Goal: Task Accomplishment & Management: Manage account settings

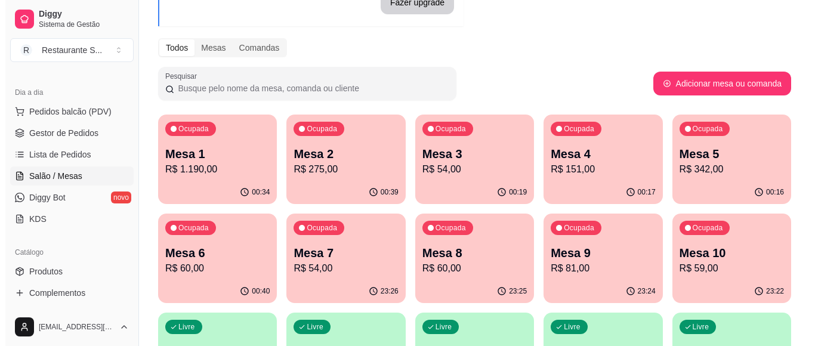
scroll to position [239, 0]
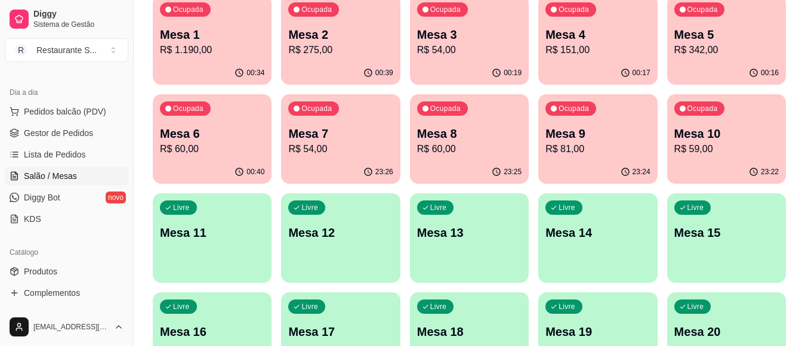
click at [191, 249] on div "Livre Mesa 11" at bounding box center [212, 230] width 119 height 75
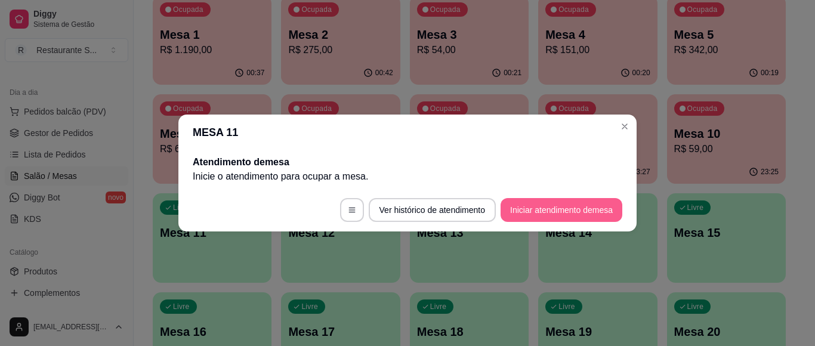
click at [540, 205] on button "Iniciar atendimento de mesa" at bounding box center [562, 210] width 122 height 24
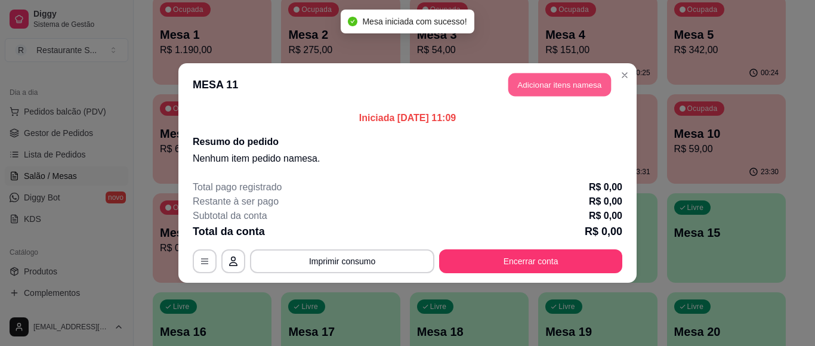
click at [541, 81] on button "Adicionar itens na mesa" at bounding box center [560, 84] width 103 height 23
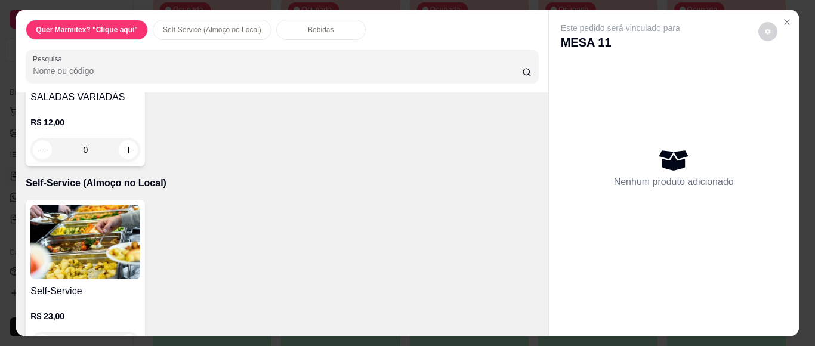
scroll to position [557, 0]
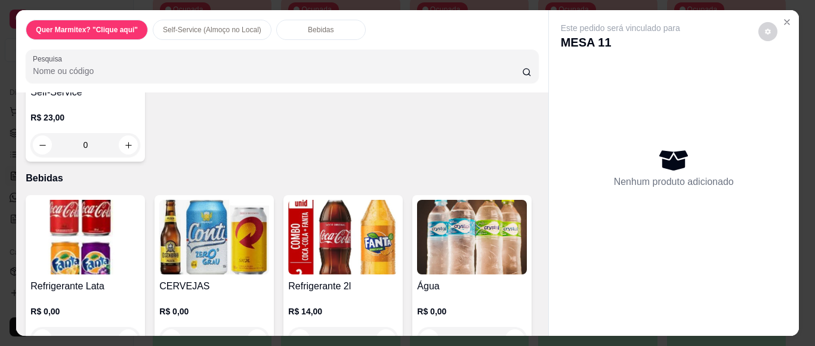
click at [119, 155] on div "0" at bounding box center [85, 145] width 110 height 24
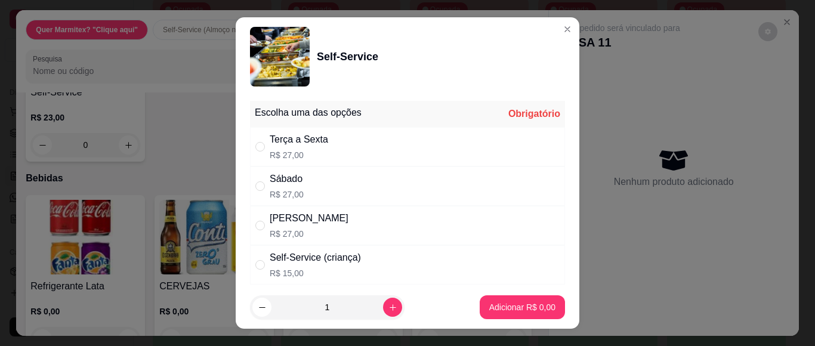
scroll to position [40, 0]
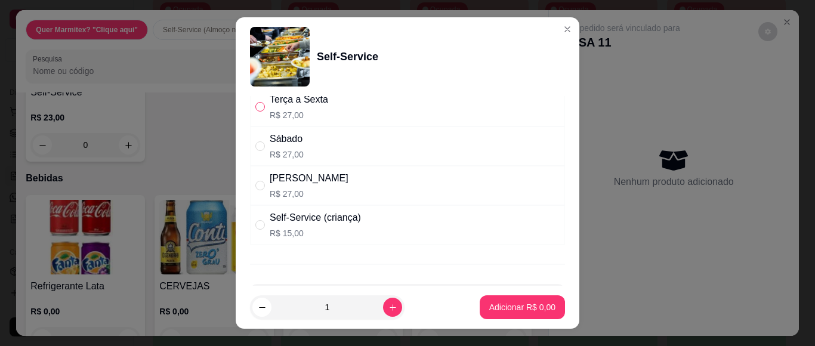
click at [258, 104] on input "" at bounding box center [260, 107] width 10 height 10
radio input "true"
click at [486, 302] on p "Adicionar R$ 27,00" at bounding box center [520, 306] width 69 height 11
type input "1"
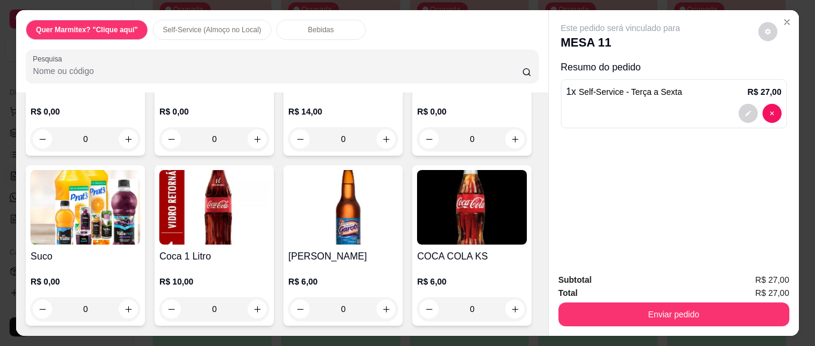
scroll to position [876, 0]
click at [417, 151] on div "0" at bounding box center [472, 139] width 110 height 24
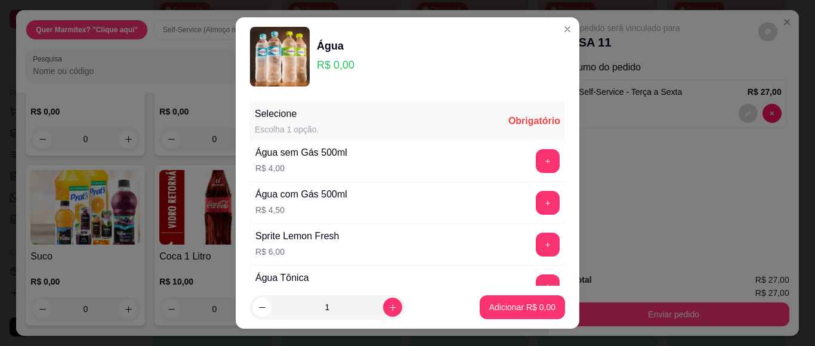
scroll to position [40, 0]
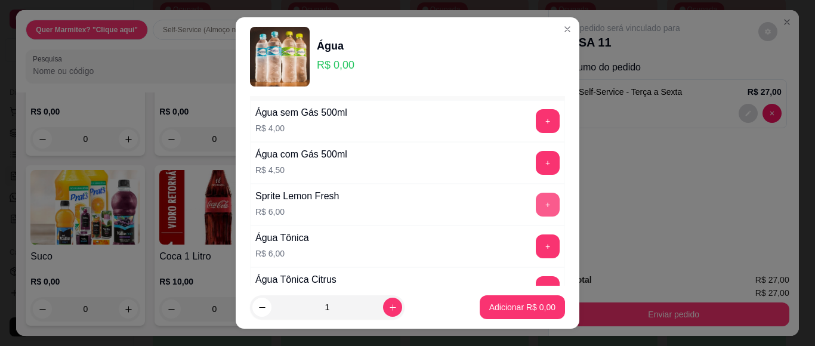
click at [536, 203] on button "+" at bounding box center [548, 205] width 24 height 24
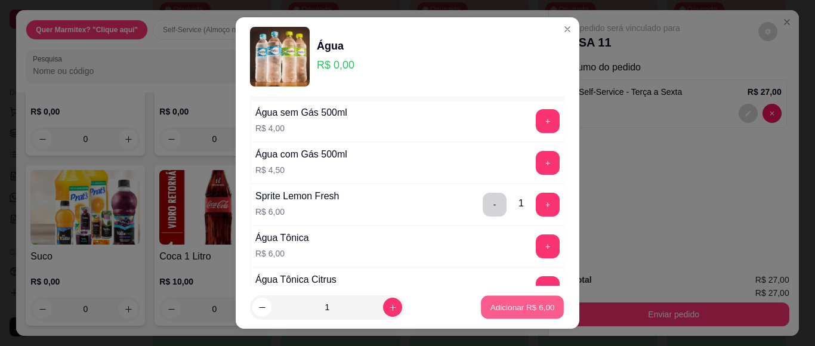
click at [507, 310] on p "Adicionar R$ 6,00" at bounding box center [522, 306] width 64 height 11
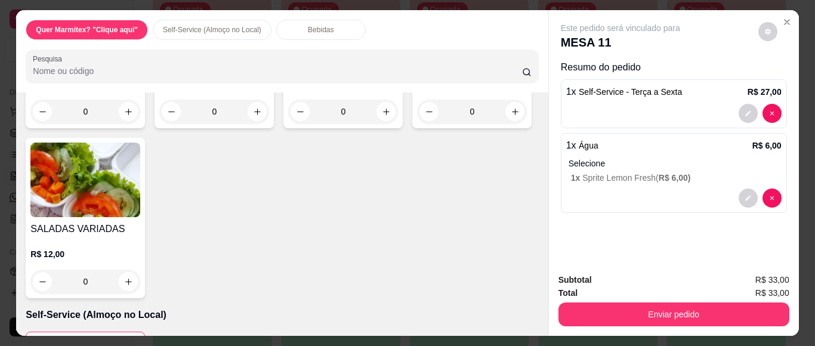
scroll to position [67, 0]
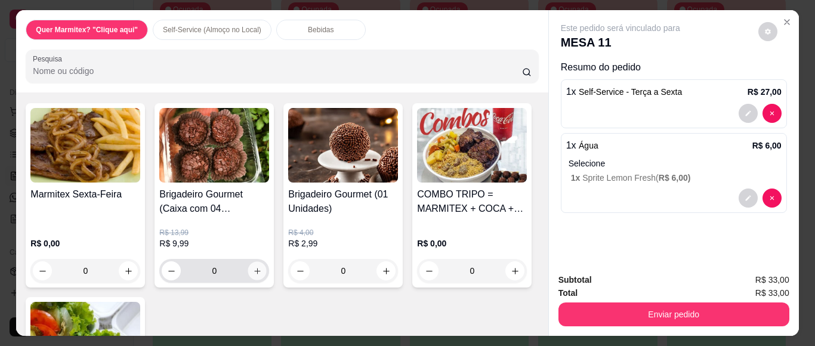
click at [254, 267] on icon "increase-product-quantity" at bounding box center [257, 271] width 9 height 9
type input "1"
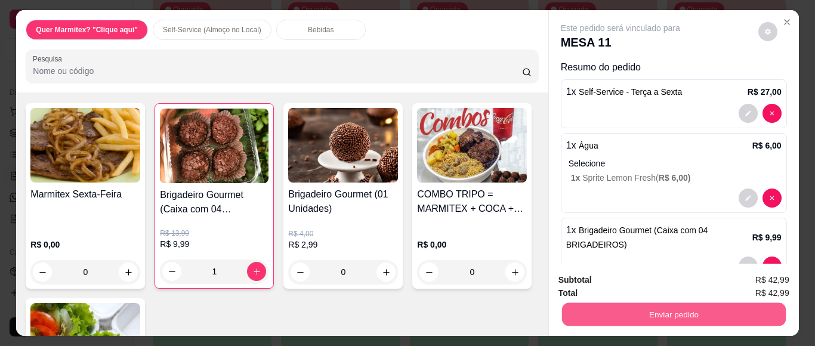
click at [614, 303] on button "Enviar pedido" at bounding box center [674, 314] width 224 height 23
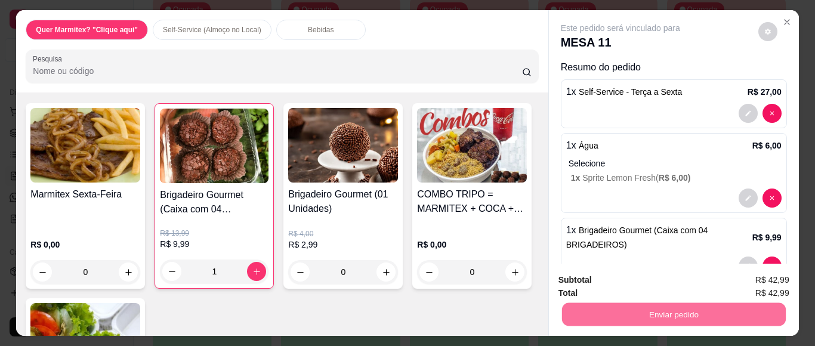
click at [618, 278] on button "Não registrar e enviar pedido" at bounding box center [634, 280] width 124 height 23
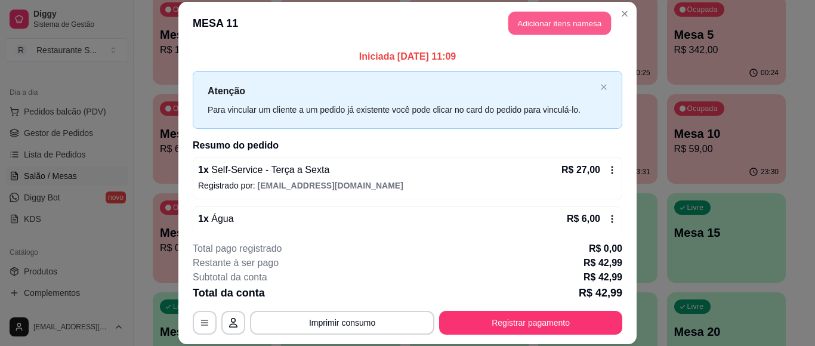
click at [573, 26] on button "Adicionar itens na mesa" at bounding box center [560, 23] width 103 height 23
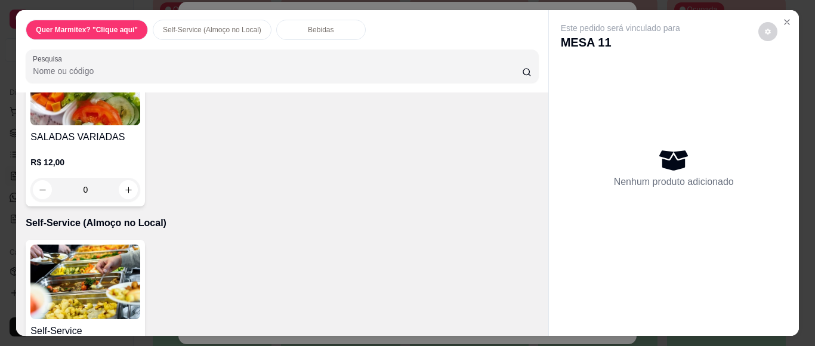
scroll to position [478, 0]
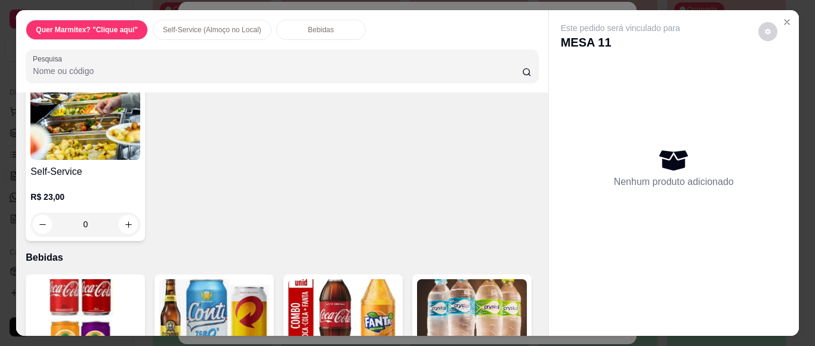
click at [120, 235] on div "0" at bounding box center [85, 224] width 110 height 24
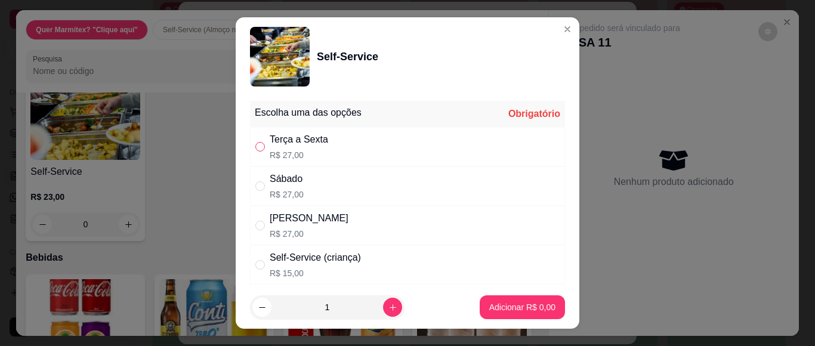
click at [255, 146] on input "" at bounding box center [260, 147] width 10 height 10
radio input "true"
click at [522, 308] on p "Adicionar R$ 27,00" at bounding box center [520, 307] width 71 height 12
type input "1"
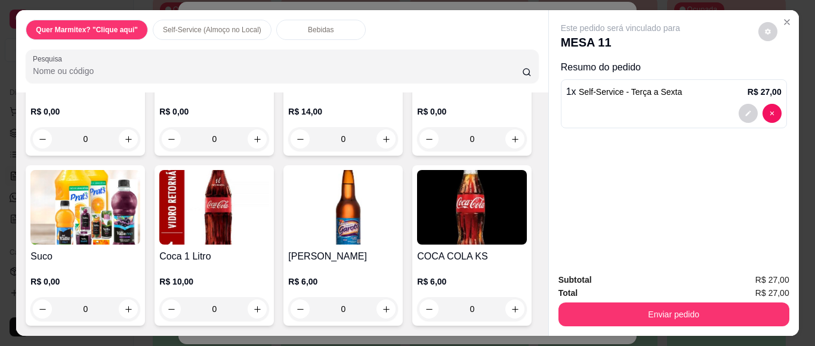
scroll to position [942, 0]
click at [382, 305] on icon "increase-product-quantity" at bounding box center [386, 309] width 9 height 9
type input "1"
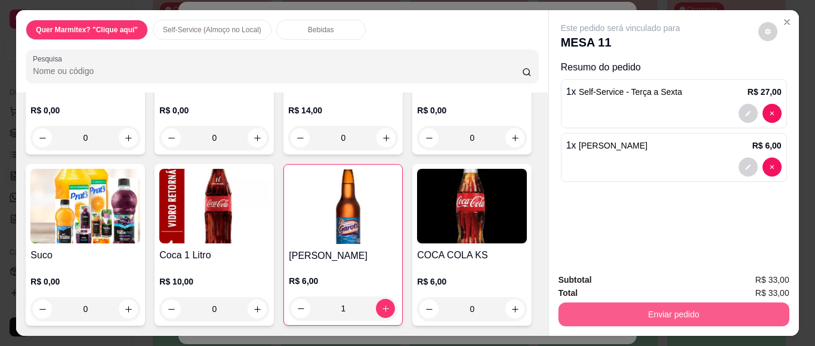
click at [600, 313] on button "Enviar pedido" at bounding box center [674, 315] width 231 height 24
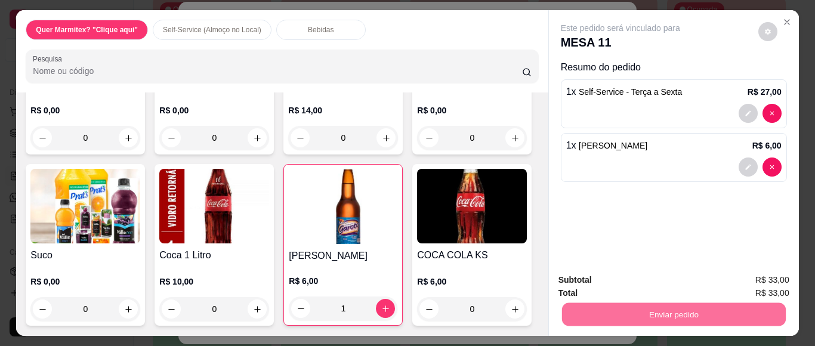
click at [648, 273] on button "Não registrar e enviar pedido" at bounding box center [634, 280] width 121 height 22
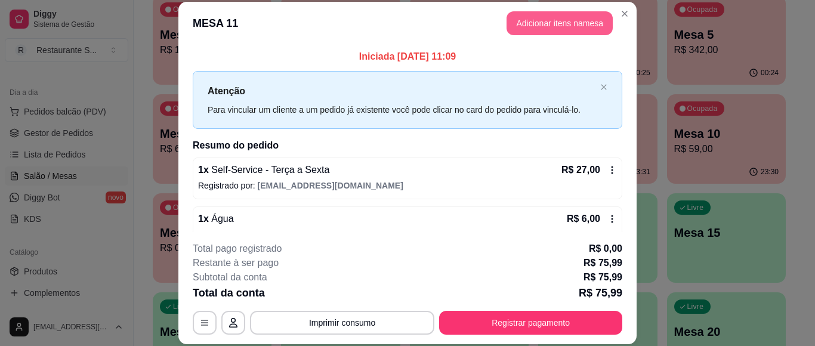
click at [577, 23] on button "Adicionar itens na mesa" at bounding box center [560, 23] width 106 height 24
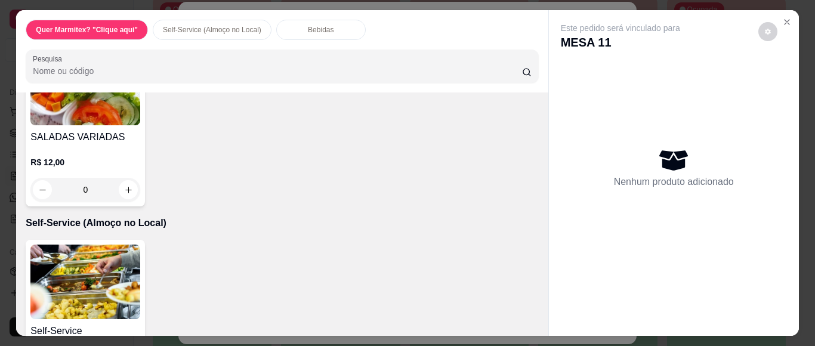
scroll to position [517, 0]
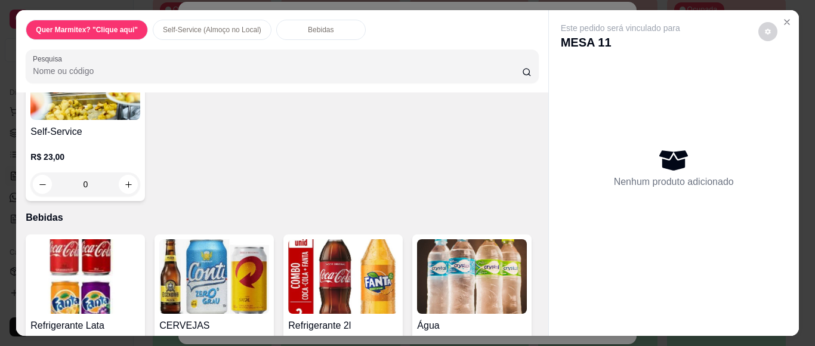
click at [125, 190] on div "0" at bounding box center [85, 184] width 110 height 24
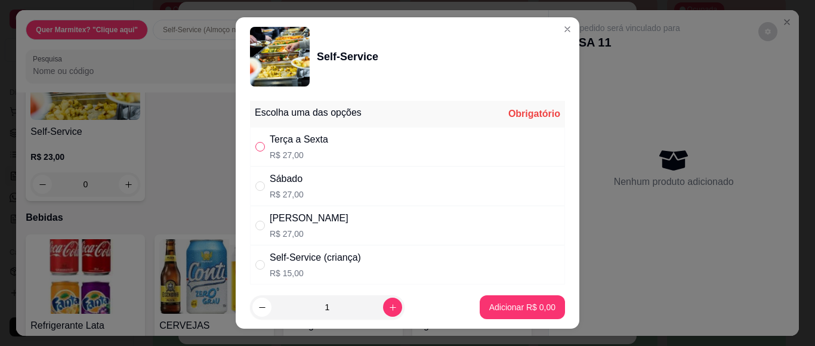
click at [257, 146] on input "" at bounding box center [260, 147] width 10 height 10
radio input "true"
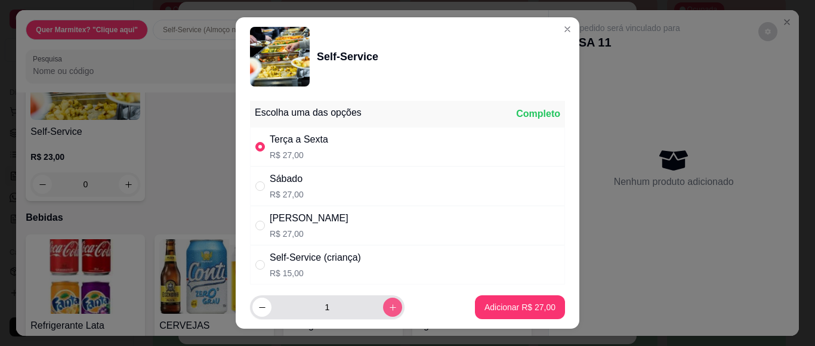
click at [383, 299] on button "increase-product-quantity" at bounding box center [392, 307] width 19 height 19
type input "2"
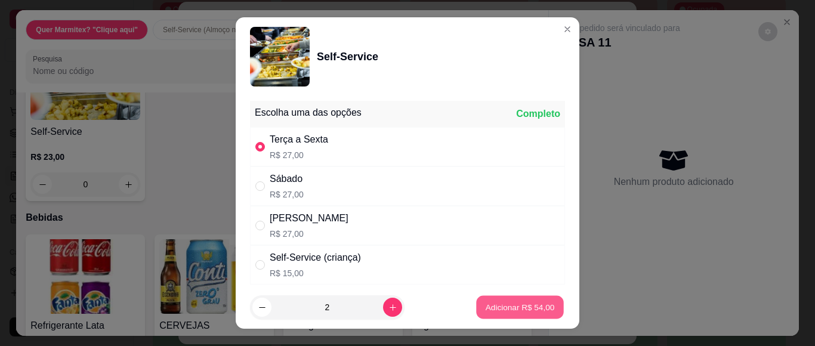
click at [493, 306] on p "Adicionar R$ 54,00" at bounding box center [520, 306] width 69 height 11
type input "2"
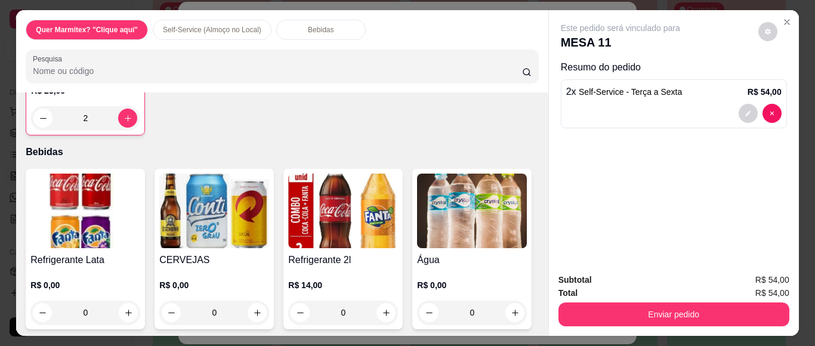
scroll to position [544, 0]
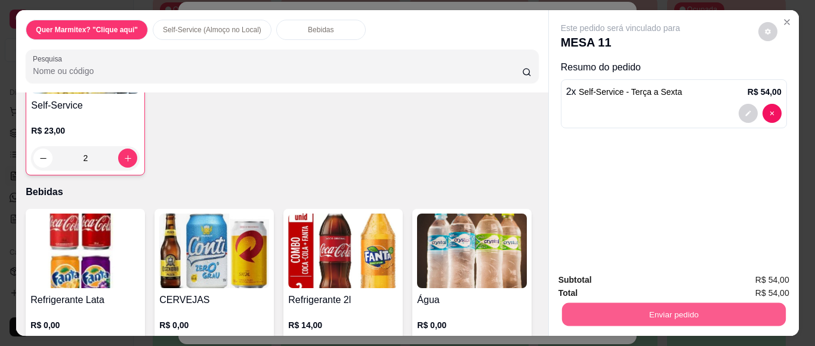
click at [661, 309] on button "Enviar pedido" at bounding box center [674, 314] width 224 height 23
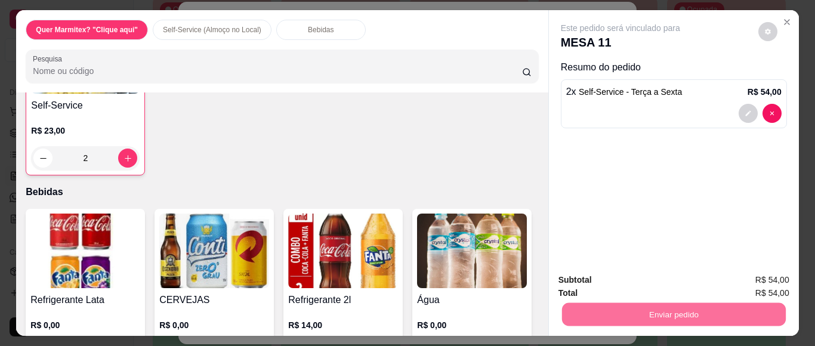
click at [596, 276] on button "Não registrar e enviar pedido" at bounding box center [634, 280] width 124 height 23
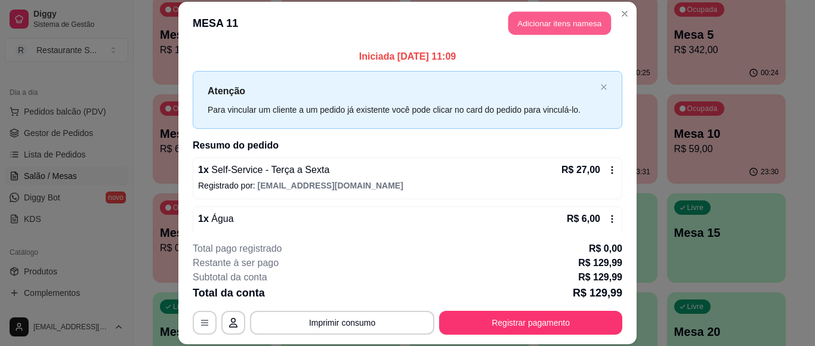
click at [562, 26] on button "Adicionar itens na mesa" at bounding box center [560, 23] width 103 height 23
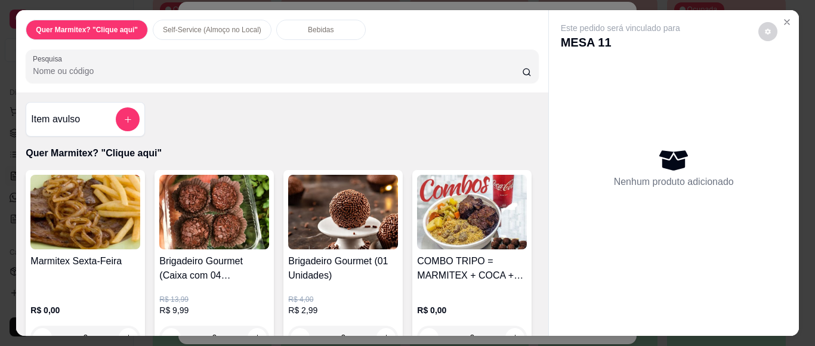
scroll to position [79, 0]
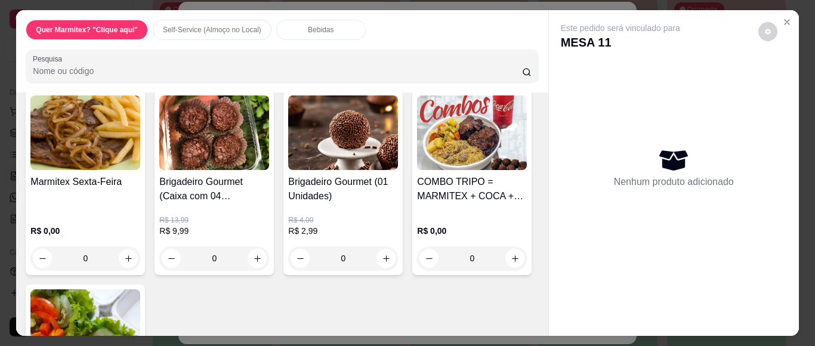
click at [122, 248] on div "0" at bounding box center [85, 259] width 110 height 24
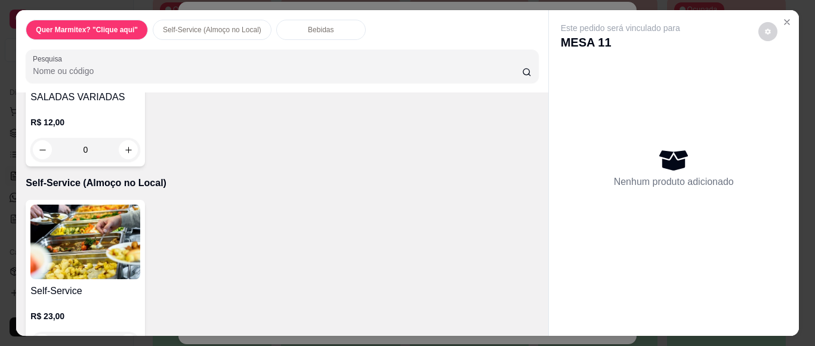
scroll to position [398, 0]
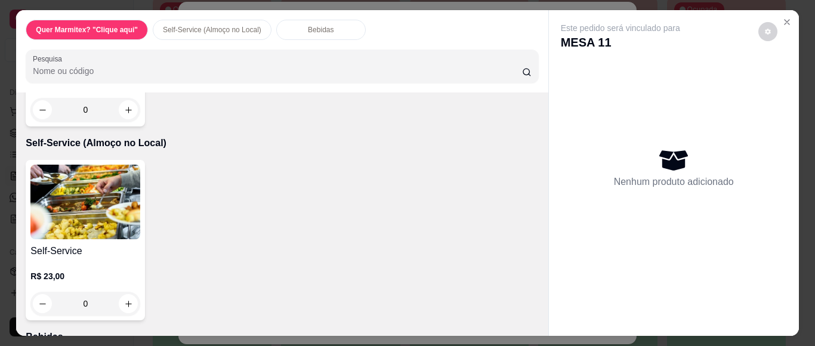
click at [120, 312] on div "0" at bounding box center [85, 304] width 110 height 24
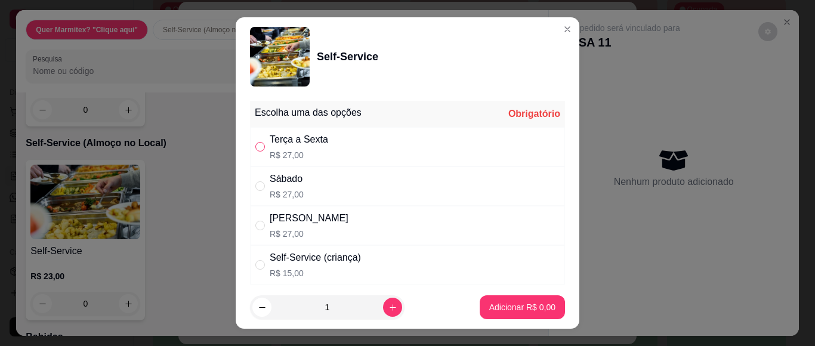
click at [255, 149] on input "" at bounding box center [260, 147] width 10 height 10
radio input "true"
click at [497, 304] on p "Adicionar R$ 27,00" at bounding box center [520, 307] width 71 height 12
type input "1"
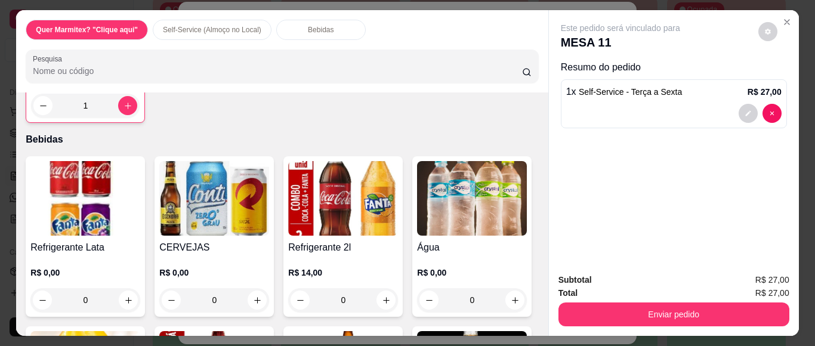
scroll to position [637, 0]
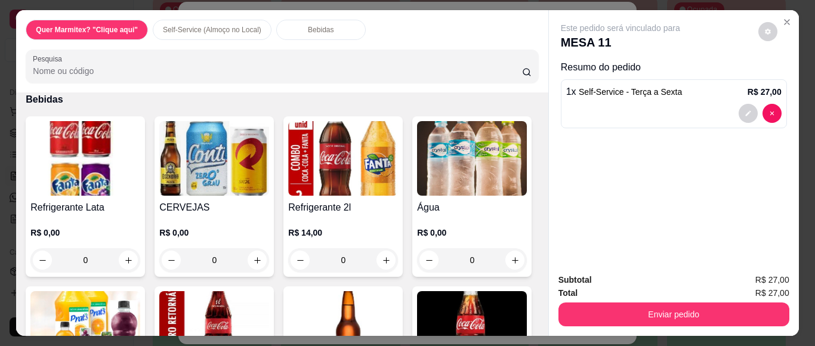
click at [112, 270] on div "0" at bounding box center [85, 260] width 110 height 24
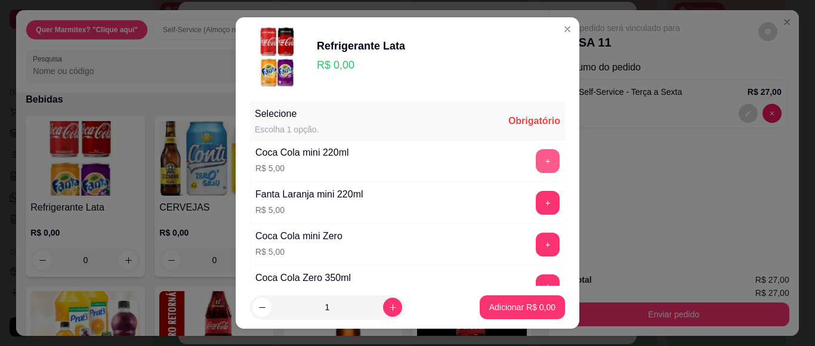
click at [536, 159] on button "+" at bounding box center [548, 161] width 24 height 24
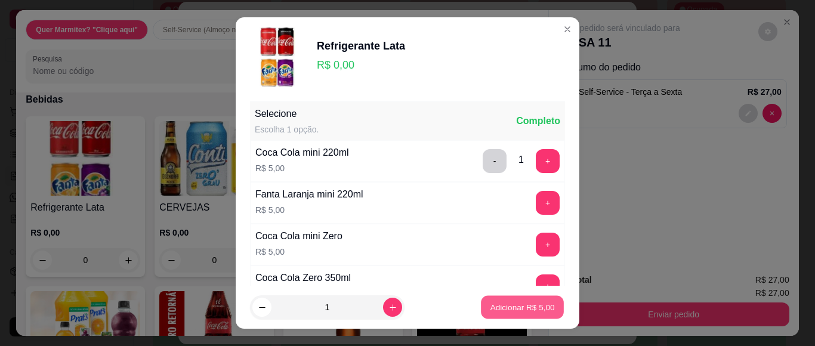
click at [496, 307] on p "Adicionar R$ 5,00" at bounding box center [522, 306] width 64 height 11
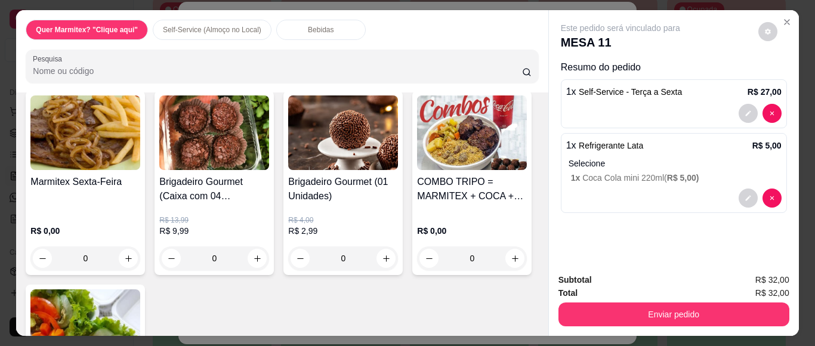
scroll to position [0, 0]
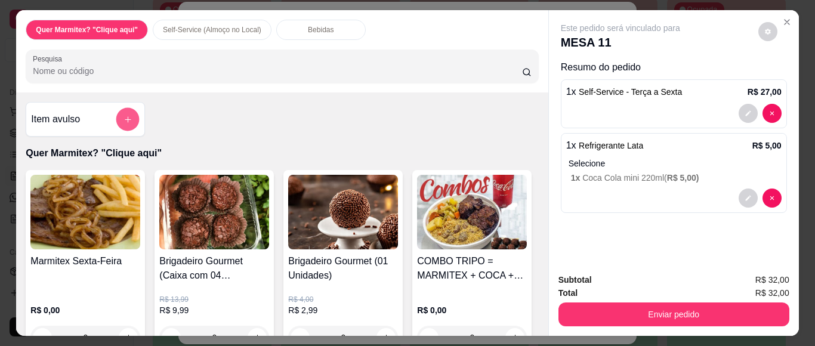
click at [124, 116] on icon "add-separate-item" at bounding box center [128, 119] width 9 height 9
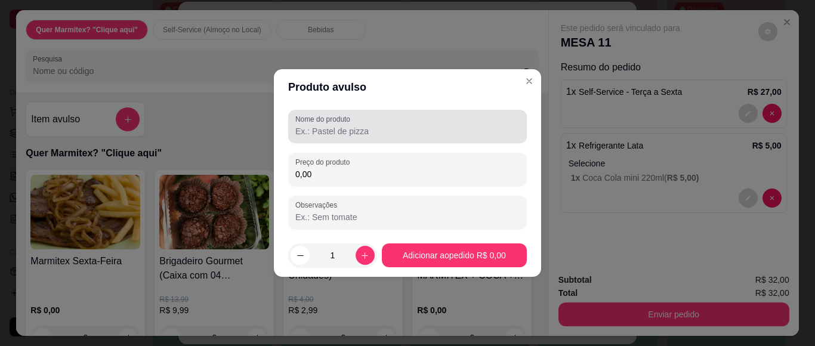
click at [334, 137] on input "Nome do produto" at bounding box center [407, 131] width 224 height 12
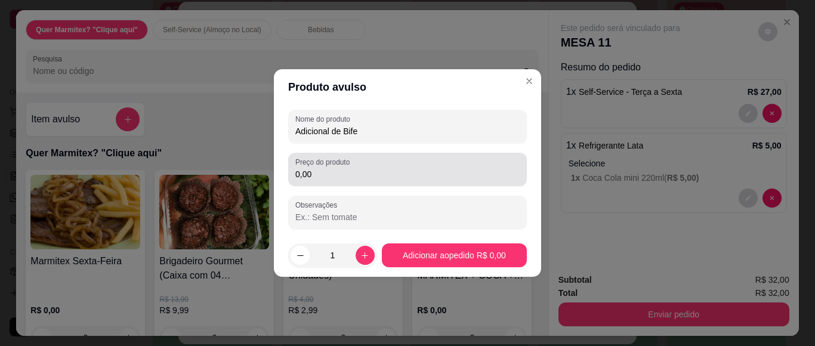
type input "Adicional de Bife"
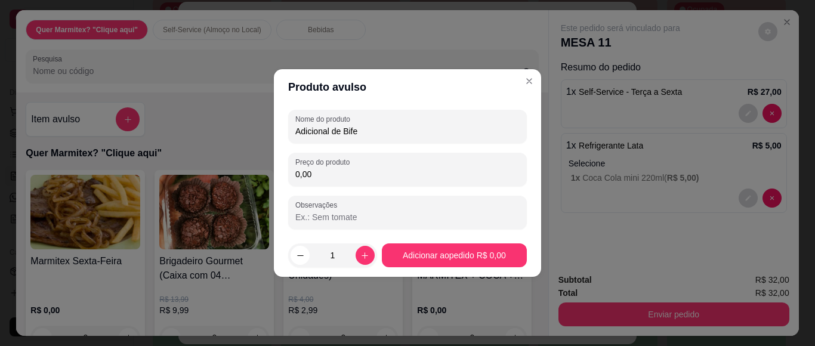
drag, startPoint x: 312, startPoint y: 175, endPoint x: 286, endPoint y: 179, distance: 26.0
click at [286, 179] on div "Nome do produto Adicional de Bife Preço do produto 0,00 Observações" at bounding box center [407, 169] width 267 height 129
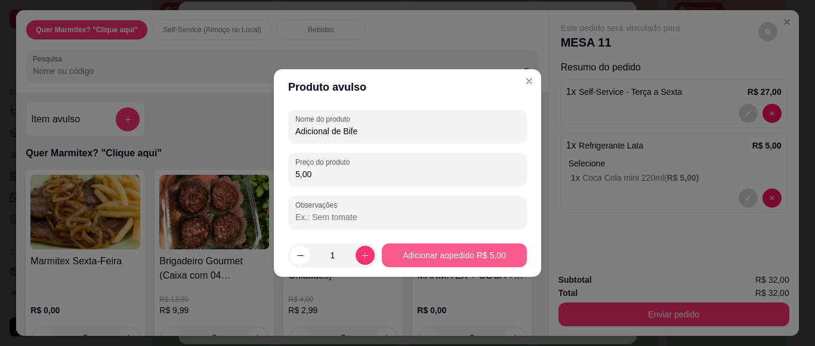
type input "5,00"
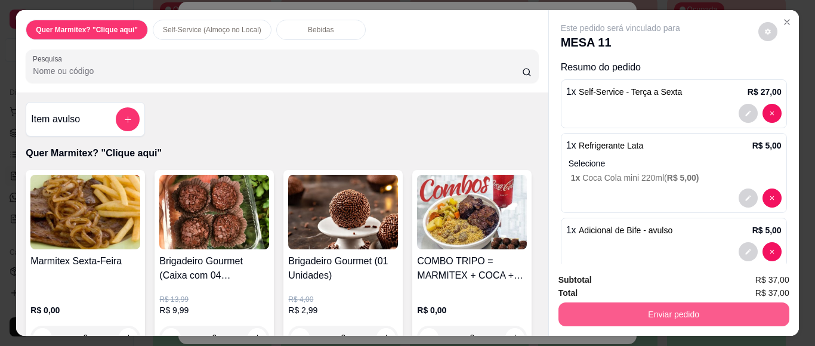
click at [649, 303] on button "Enviar pedido" at bounding box center [674, 315] width 231 height 24
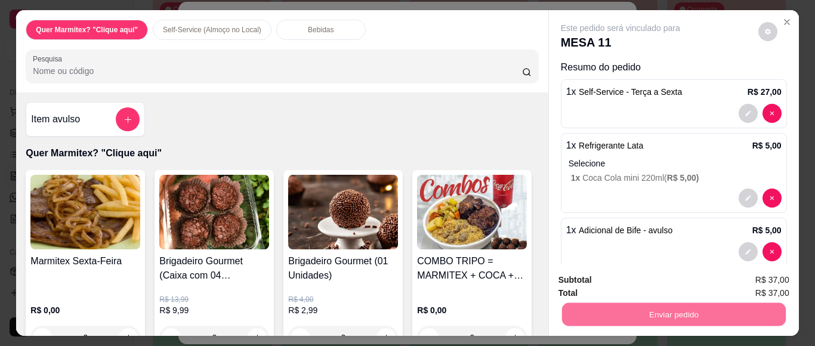
click at [606, 278] on button "Não registrar e enviar pedido" at bounding box center [634, 280] width 121 height 22
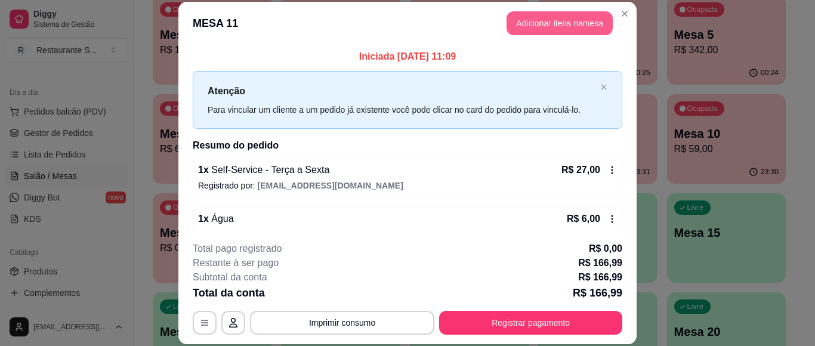
click at [562, 25] on button "Adicionar itens na mesa" at bounding box center [560, 23] width 106 height 24
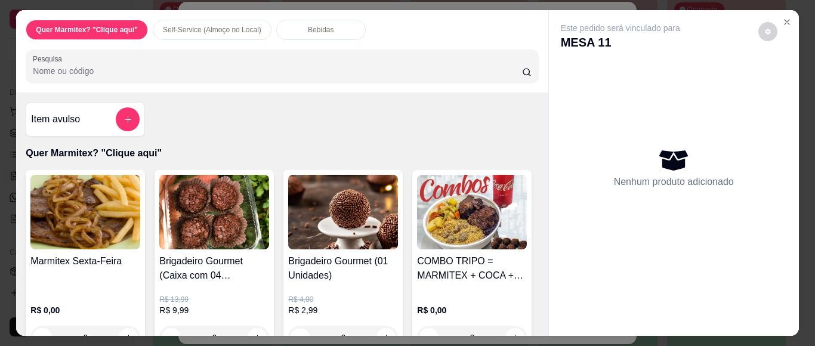
scroll to position [119, 0]
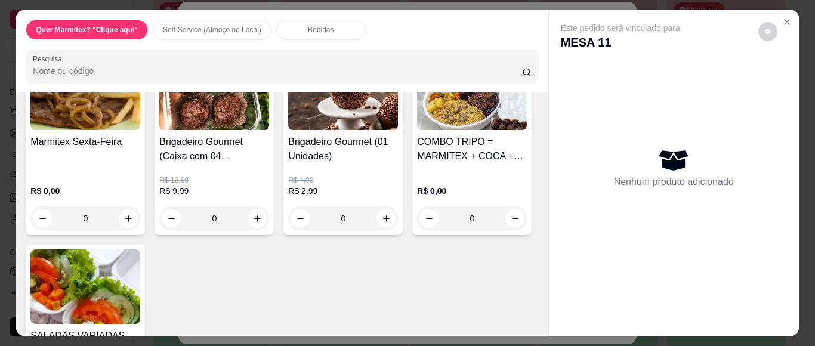
click at [121, 208] on div "0" at bounding box center [85, 219] width 110 height 24
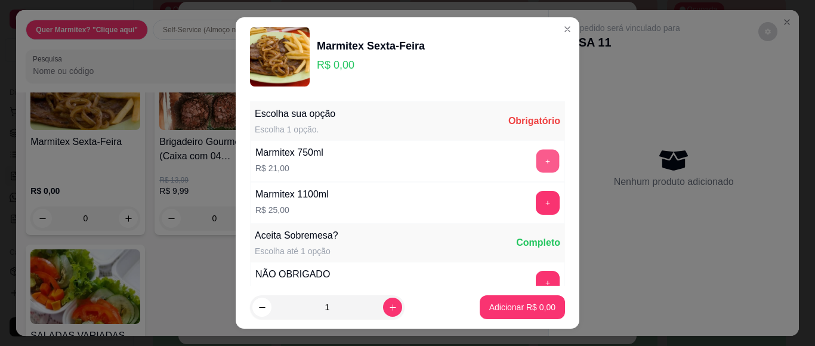
click at [537, 159] on button "+" at bounding box center [548, 161] width 23 height 23
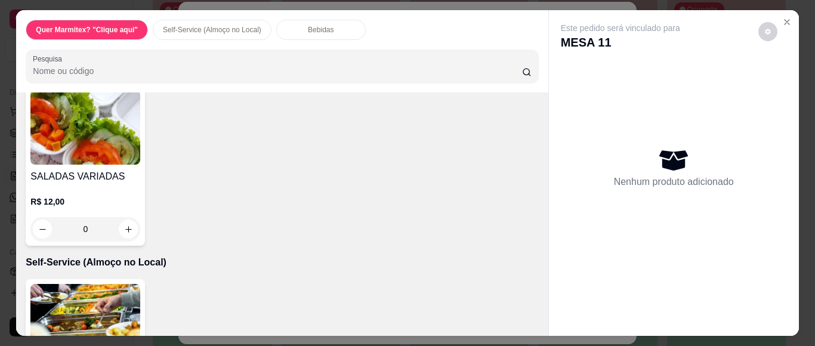
scroll to position [438, 0]
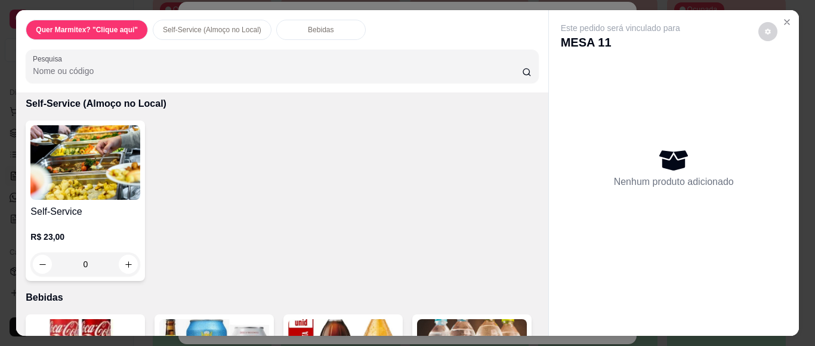
click at [127, 274] on div "0" at bounding box center [85, 264] width 110 height 24
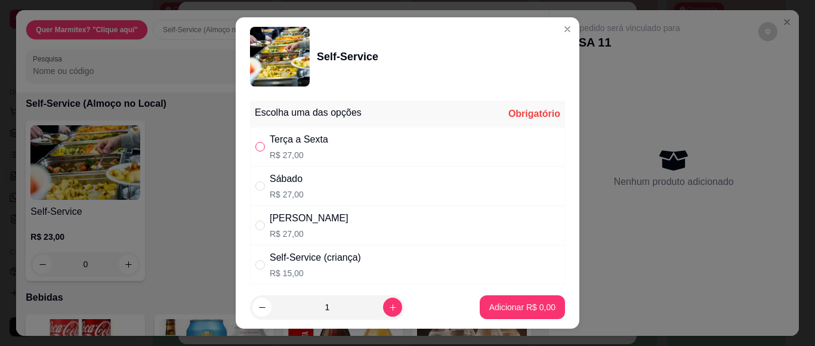
click at [255, 146] on input "" at bounding box center [260, 147] width 10 height 10
radio input "true"
click at [485, 313] on button "Adicionar R$ 27,00" at bounding box center [520, 307] width 88 height 23
type input "1"
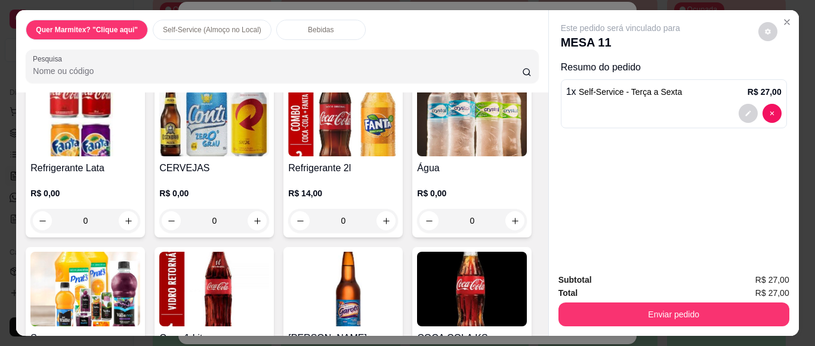
scroll to position [716, 0]
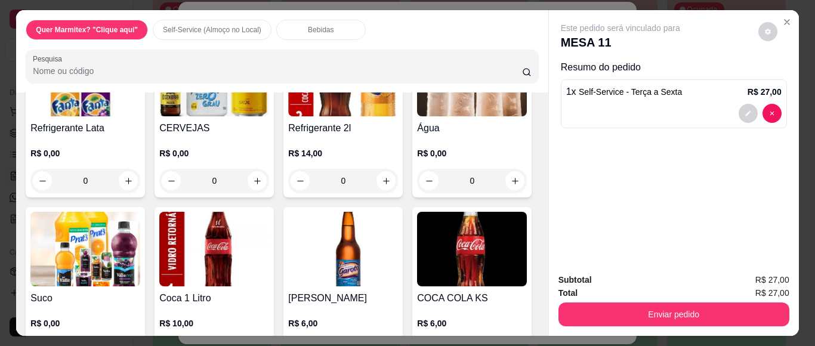
click at [121, 183] on div "0" at bounding box center [85, 181] width 110 height 24
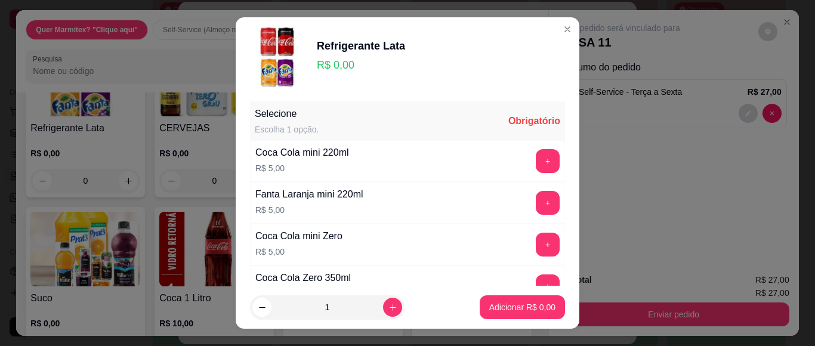
scroll to position [111, 0]
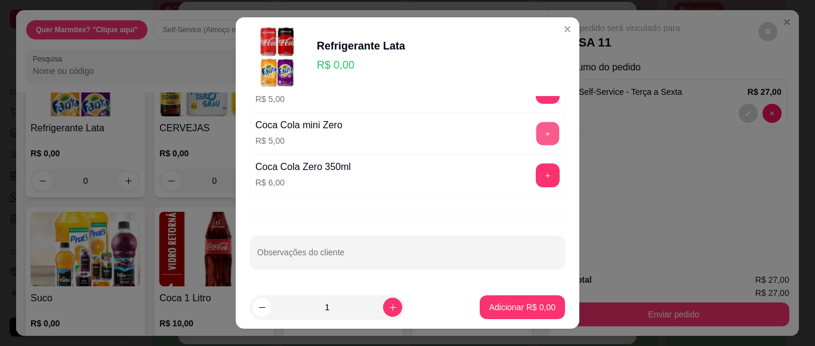
click at [537, 130] on button "+" at bounding box center [548, 133] width 23 height 23
click at [507, 315] on button "Adicionar R$ 5,00" at bounding box center [522, 307] width 85 height 24
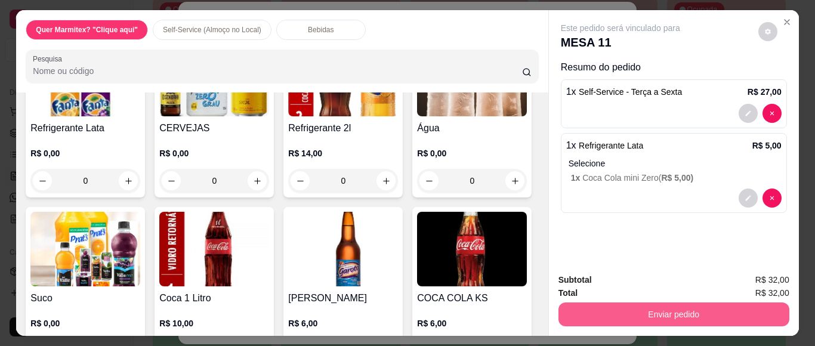
click at [626, 303] on button "Enviar pedido" at bounding box center [674, 315] width 231 height 24
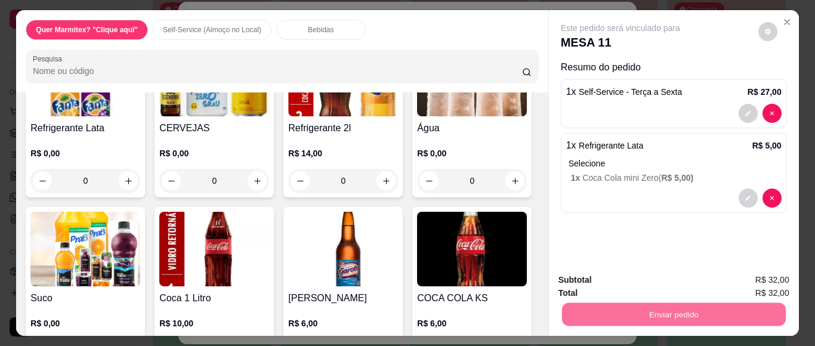
click at [600, 285] on button "Não registrar e enviar pedido" at bounding box center [634, 280] width 124 height 23
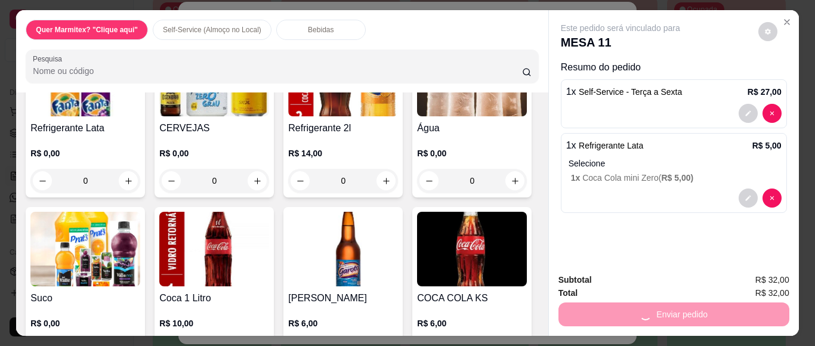
scroll to position [597, 0]
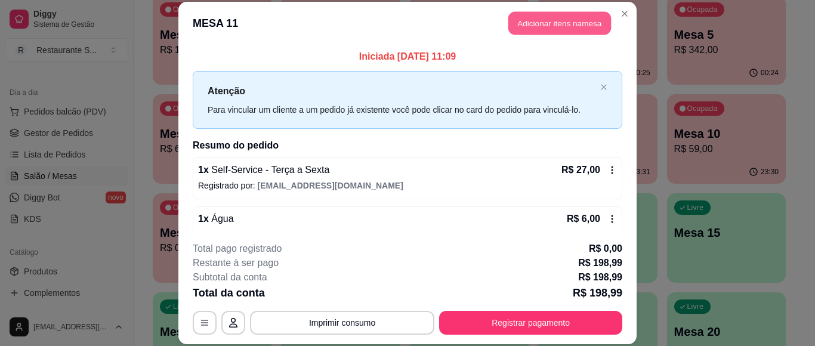
click at [529, 19] on button "Adicionar itens na mesa" at bounding box center [560, 23] width 103 height 23
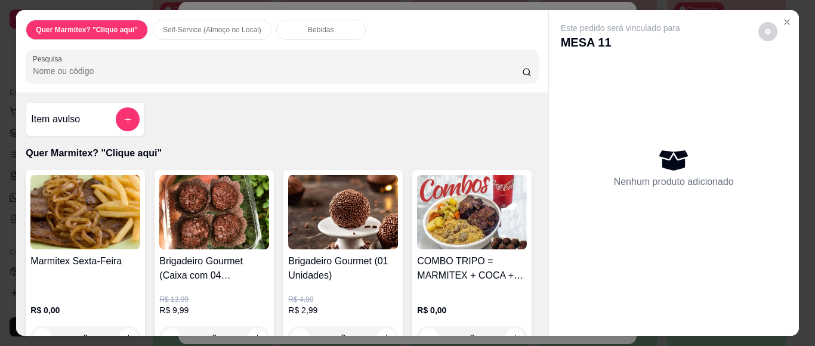
scroll to position [79, 0]
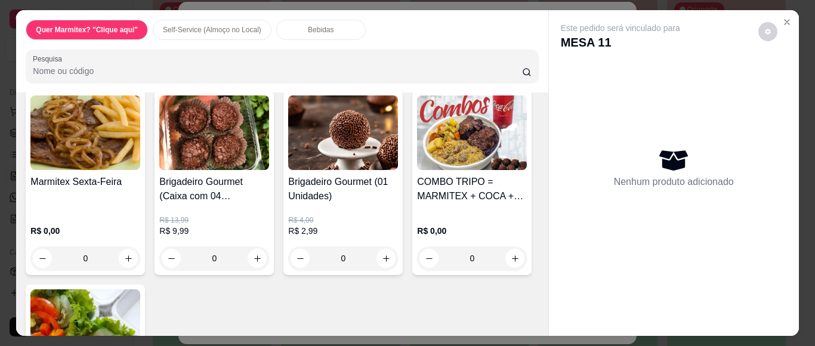
click at [123, 254] on div "0" at bounding box center [85, 259] width 110 height 24
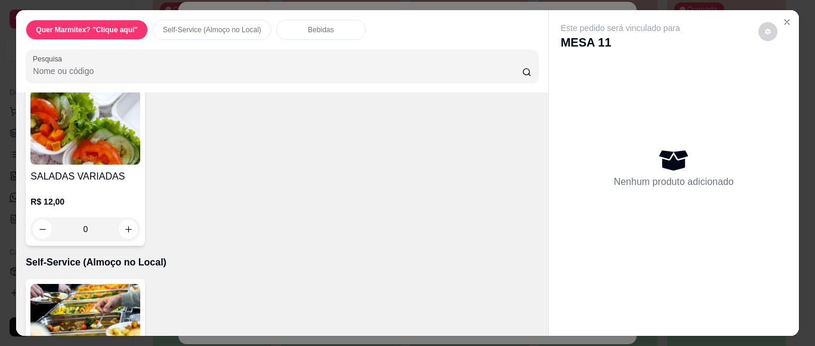
scroll to position [438, 0]
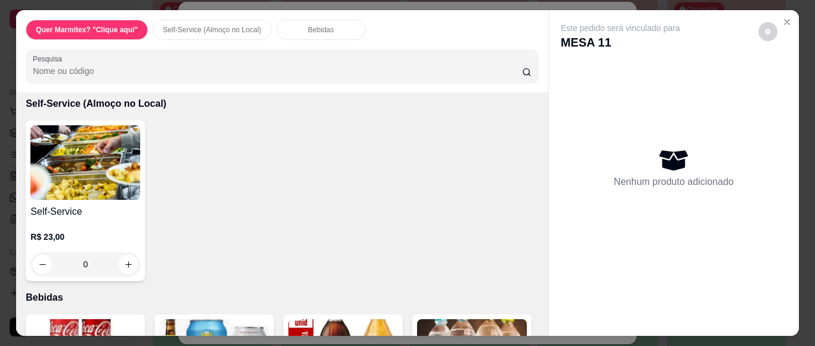
click at [123, 267] on div "0" at bounding box center [85, 264] width 110 height 24
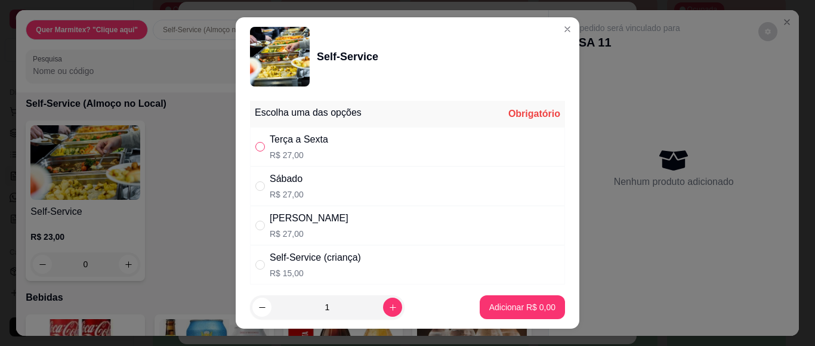
click at [255, 144] on input "" at bounding box center [260, 147] width 10 height 10
radio input "true"
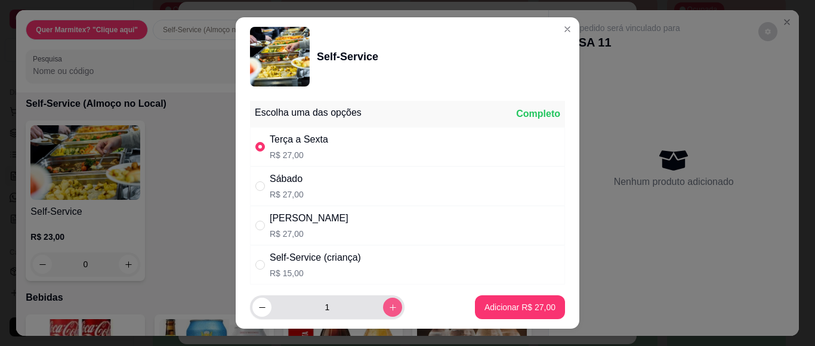
click at [390, 306] on icon "increase-product-quantity" at bounding box center [393, 307] width 7 height 7
type input "3"
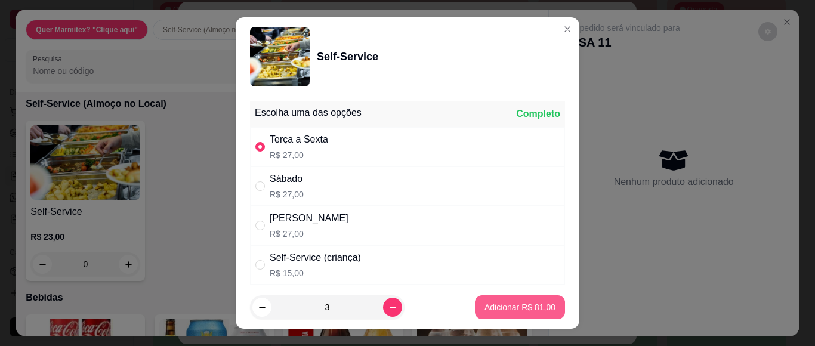
click at [503, 308] on p "Adicionar R$ 81,00" at bounding box center [520, 307] width 71 height 12
type input "3"
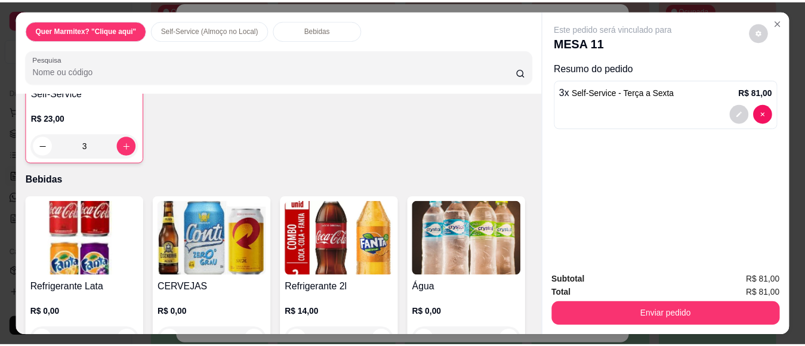
scroll to position [597, 0]
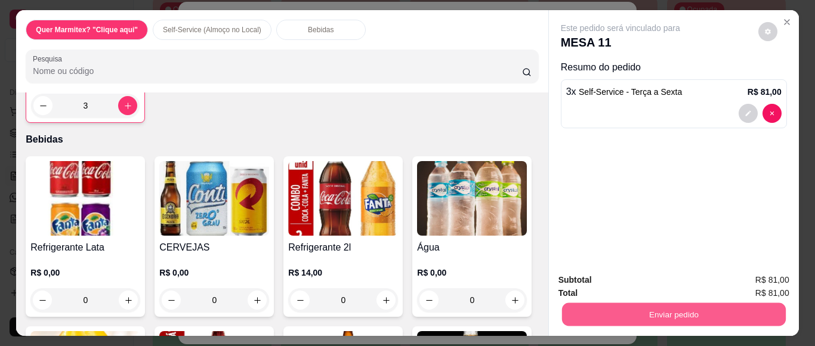
click at [617, 304] on button "Enviar pedido" at bounding box center [674, 314] width 224 height 23
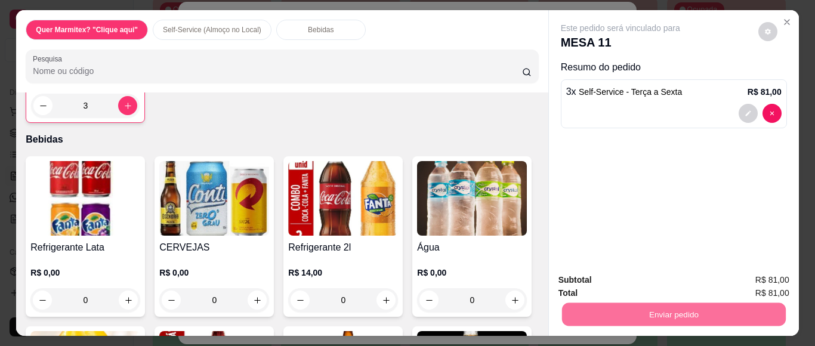
click at [599, 278] on button "Não registrar e enviar pedido" at bounding box center [634, 280] width 124 height 23
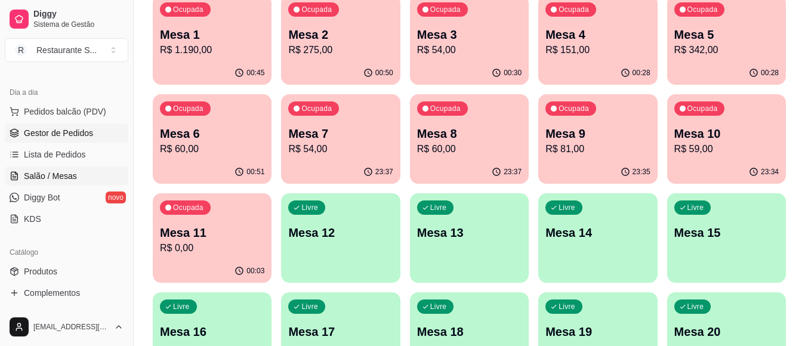
click at [67, 137] on span "Gestor de Pedidos" at bounding box center [58, 133] width 69 height 12
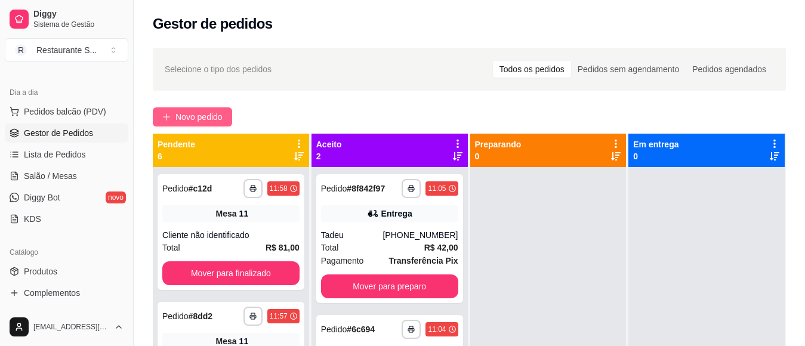
click at [174, 116] on button "Novo pedido" at bounding box center [192, 116] width 79 height 19
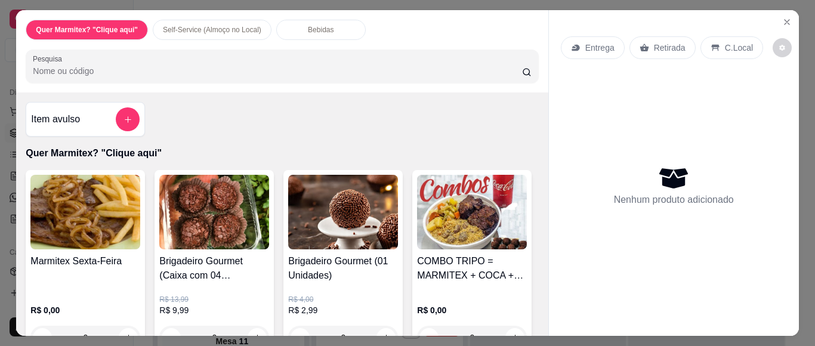
scroll to position [79, 0]
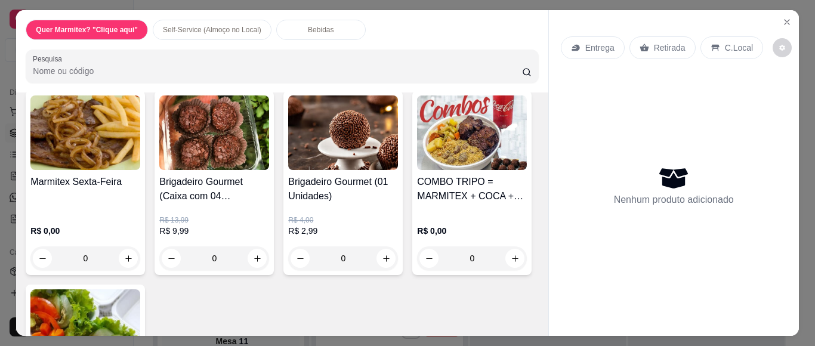
click at [121, 252] on div "0" at bounding box center [85, 259] width 110 height 24
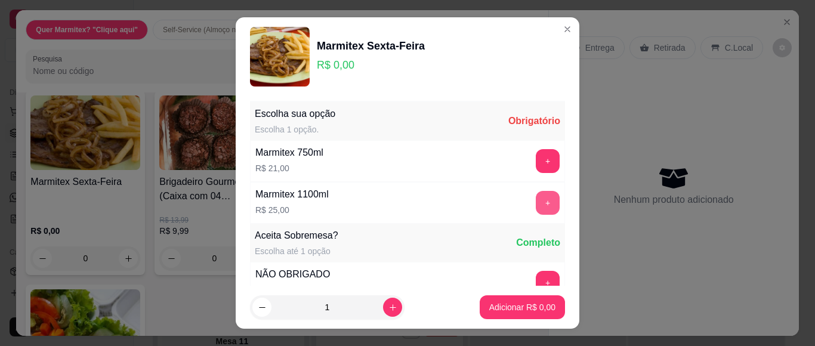
click at [536, 211] on button "+" at bounding box center [548, 203] width 24 height 24
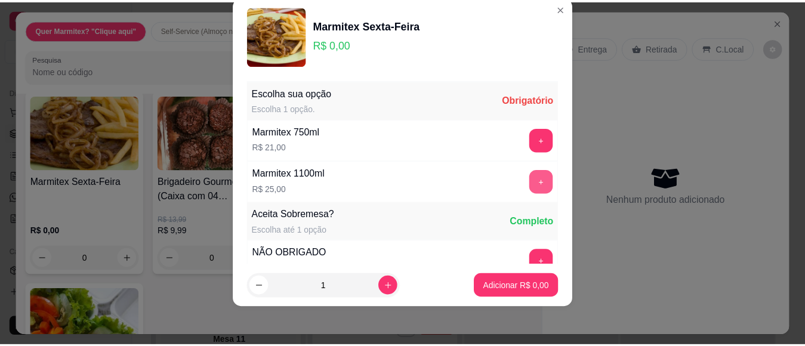
scroll to position [128, 0]
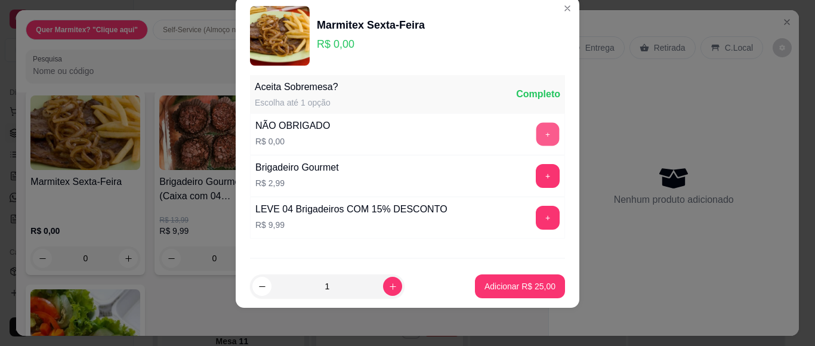
click at [537, 131] on button "+" at bounding box center [548, 134] width 23 height 23
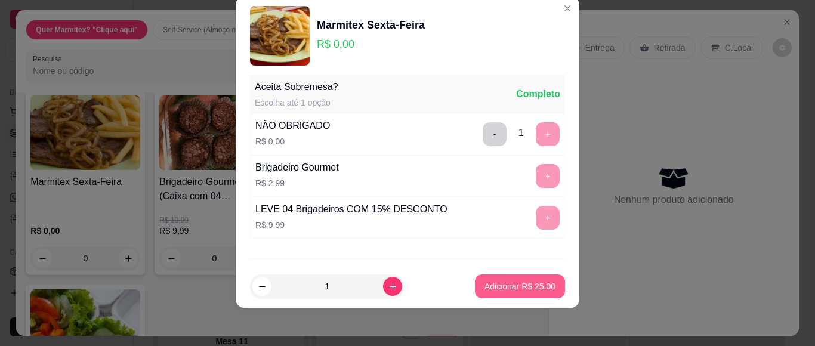
click at [532, 286] on p "Adicionar R$ 25,00" at bounding box center [520, 287] width 71 height 12
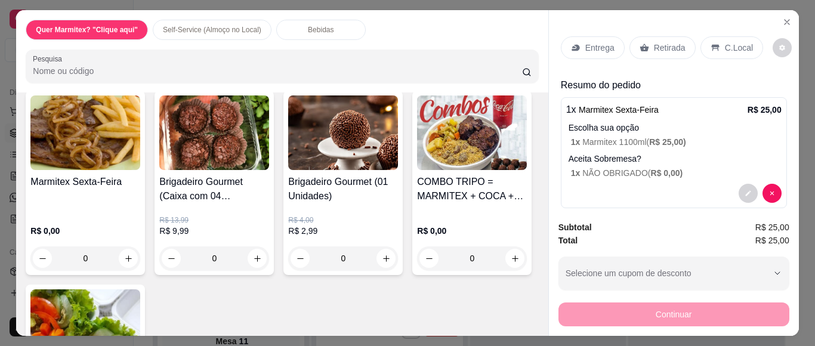
click at [654, 42] on p "Retirada" at bounding box center [670, 48] width 32 height 12
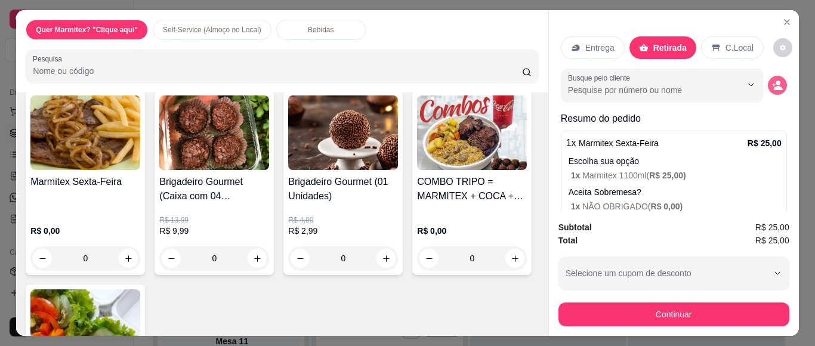
click at [774, 87] on icon "decrease-product-quantity" at bounding box center [778, 89] width 9 height 4
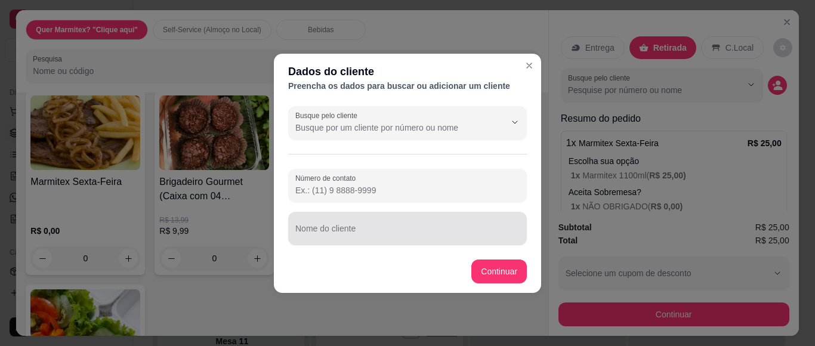
click at [392, 225] on div at bounding box center [407, 229] width 224 height 24
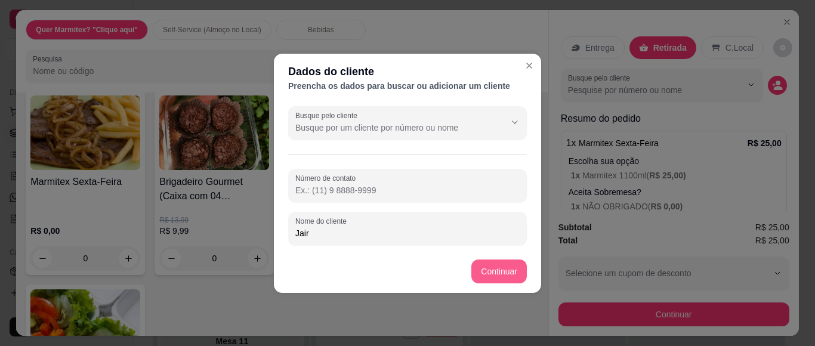
type input "Jair"
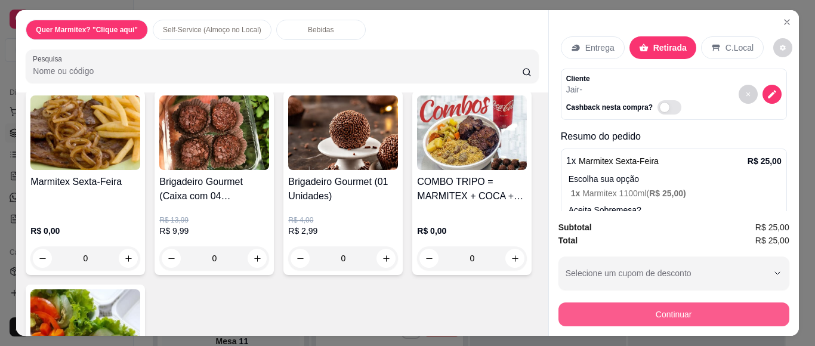
click at [606, 309] on button "Continuar" at bounding box center [674, 315] width 231 height 24
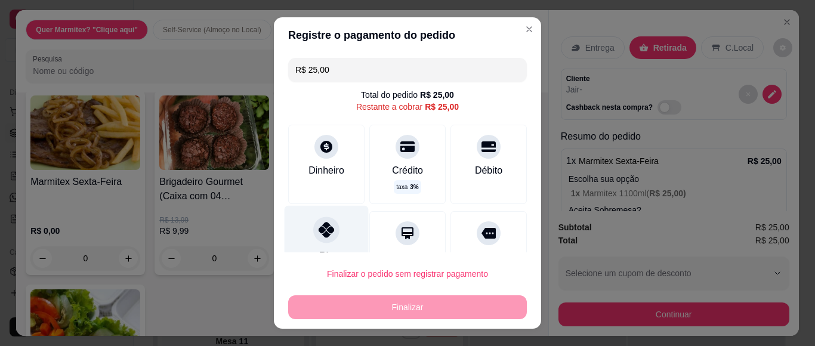
click at [331, 233] on div at bounding box center [326, 230] width 26 height 26
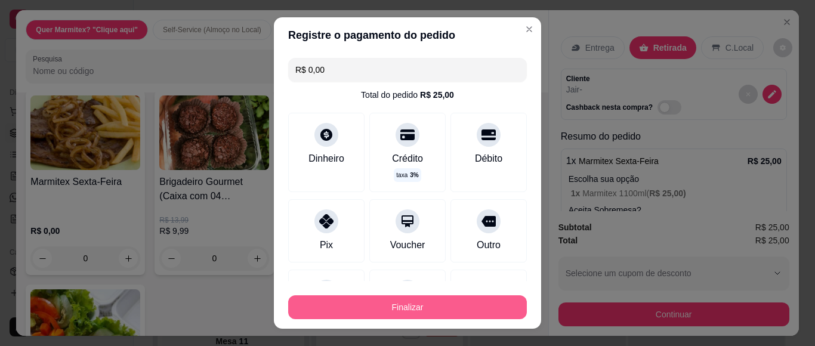
click at [368, 308] on button "Finalizar" at bounding box center [407, 307] width 239 height 24
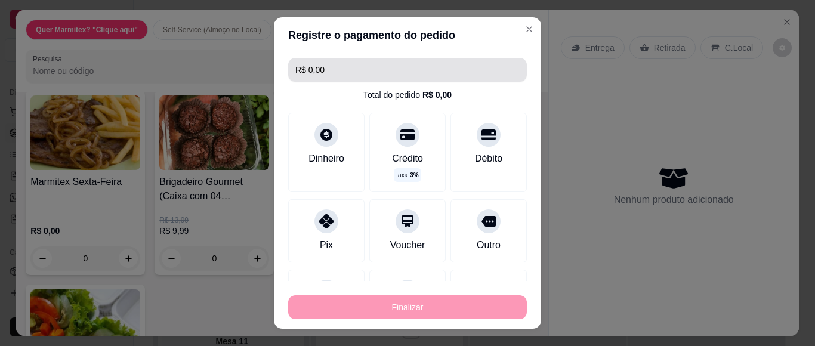
type input "-R$ 25,00"
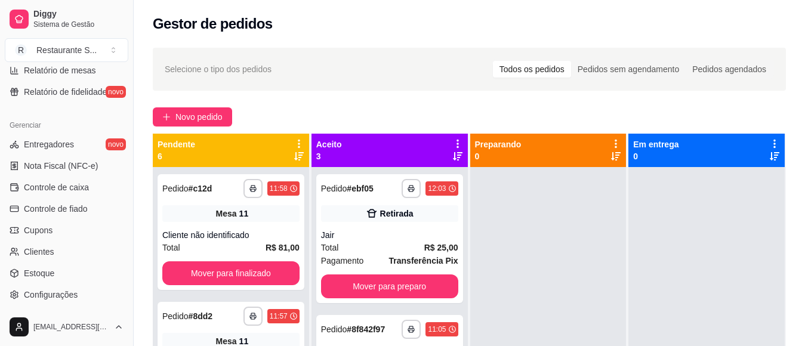
scroll to position [478, 0]
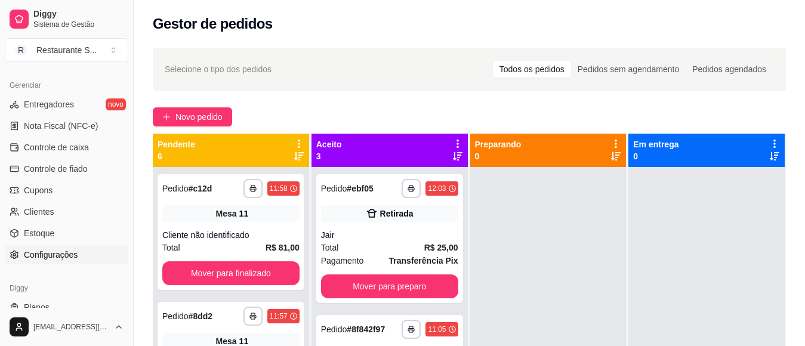
click at [63, 254] on span "Configurações" at bounding box center [51, 255] width 54 height 12
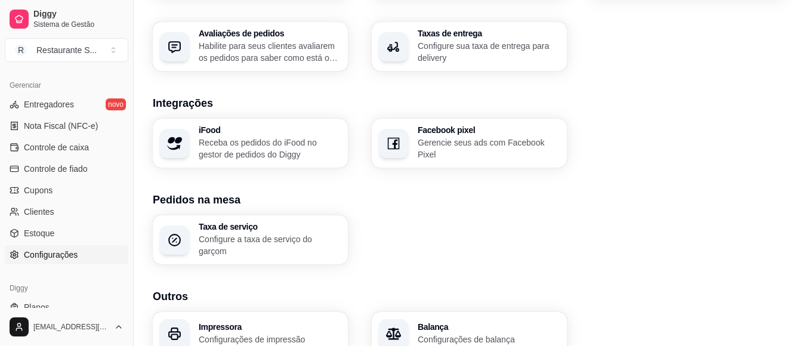
scroll to position [398, 0]
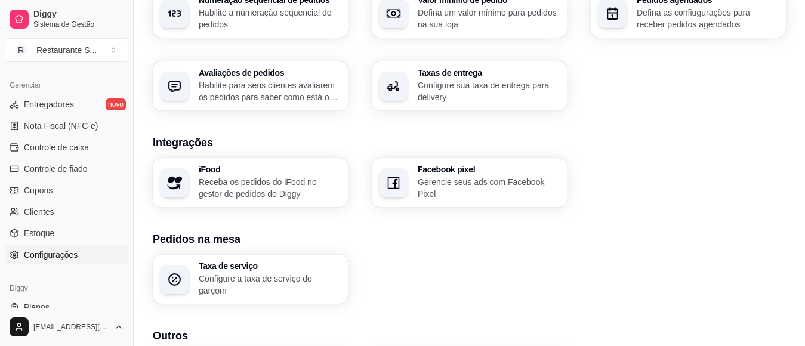
click at [491, 79] on div "Taxas de entrega Configure sua taxa de entrega para delivery" at bounding box center [489, 86] width 142 height 35
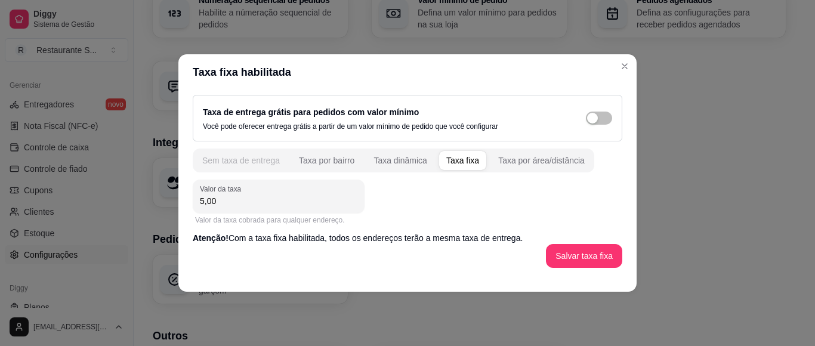
click at [219, 156] on div "Sem taxa de entrega" at bounding box center [241, 161] width 78 height 12
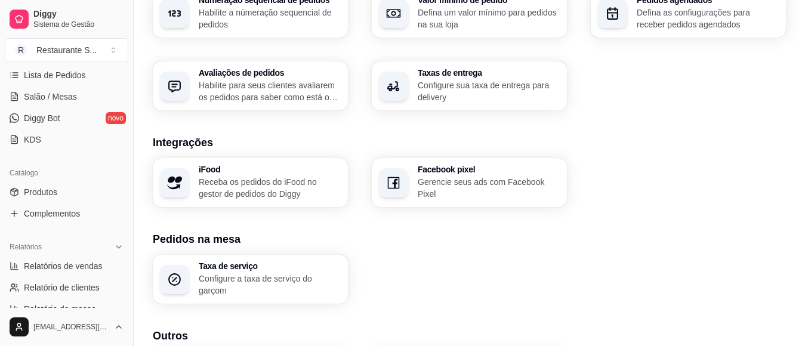
scroll to position [0, 0]
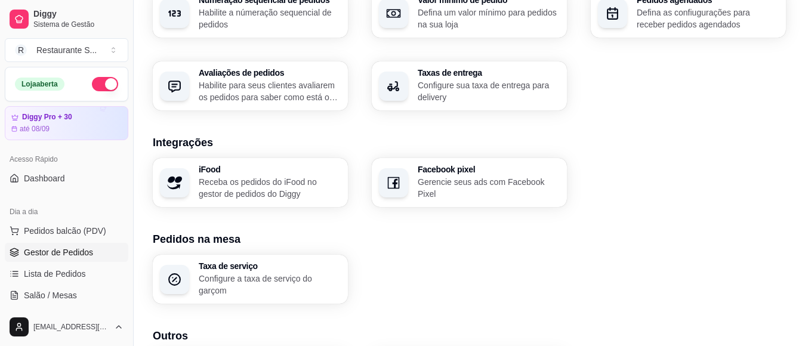
click at [76, 255] on span "Gestor de Pedidos" at bounding box center [58, 253] width 69 height 12
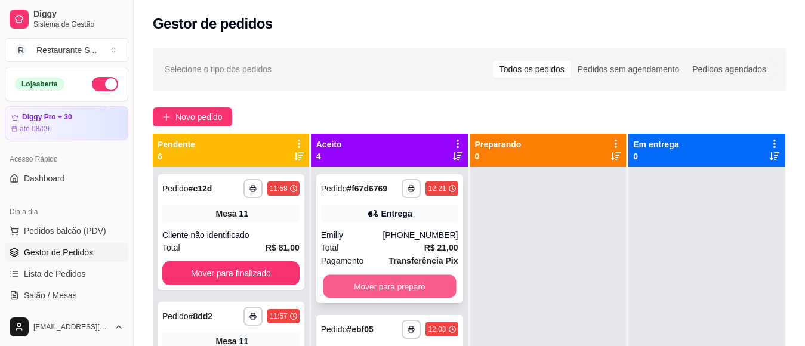
click at [391, 286] on button "Mover para preparo" at bounding box center [389, 286] width 133 height 23
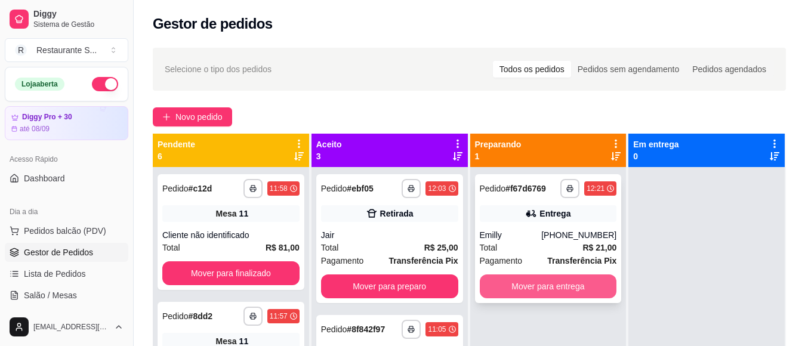
click at [521, 289] on button "Mover para entrega" at bounding box center [548, 287] width 137 height 24
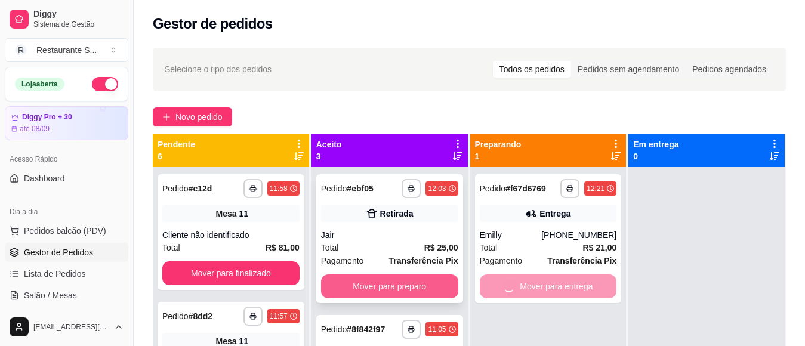
click at [391, 287] on button "Mover para preparo" at bounding box center [389, 287] width 137 height 24
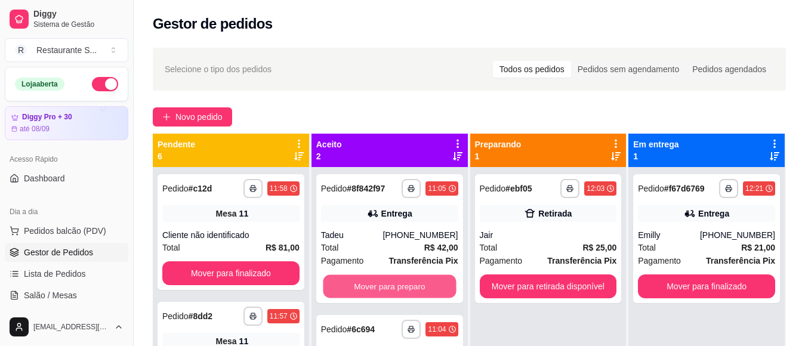
click at [391, 287] on button "Mover para preparo" at bounding box center [389, 286] width 133 height 23
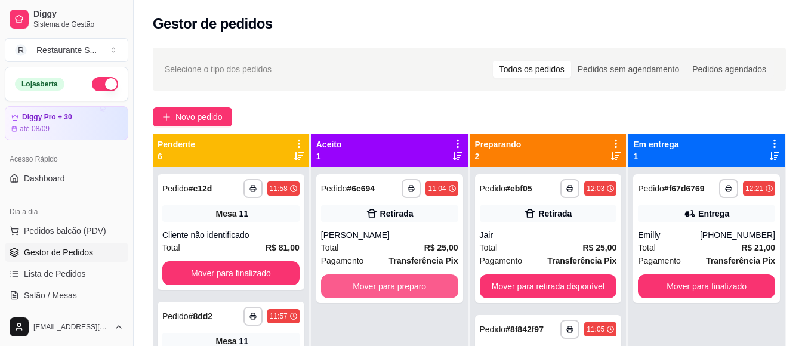
click at [391, 287] on button "Mover para preparo" at bounding box center [389, 287] width 137 height 24
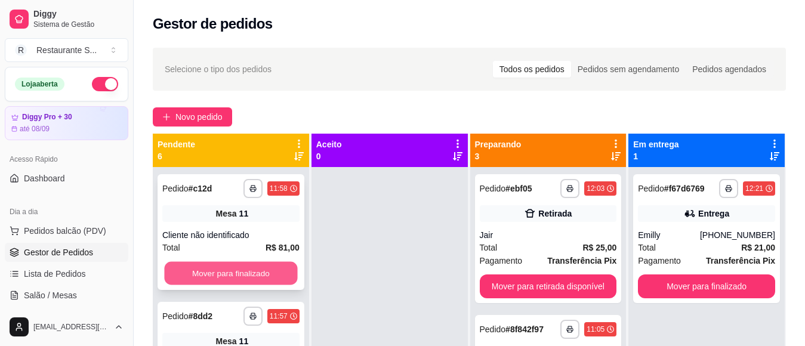
click at [204, 267] on button "Mover para finalizado" at bounding box center [230, 273] width 133 height 23
click at [211, 270] on button "Mover para finalizado" at bounding box center [230, 273] width 137 height 24
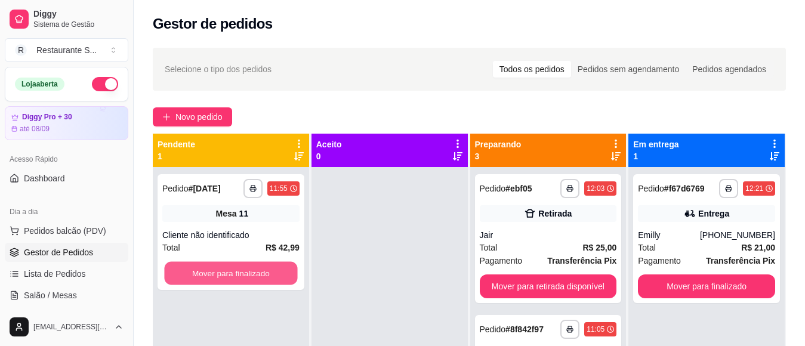
click at [211, 270] on button "Mover para finalizado" at bounding box center [230, 273] width 133 height 23
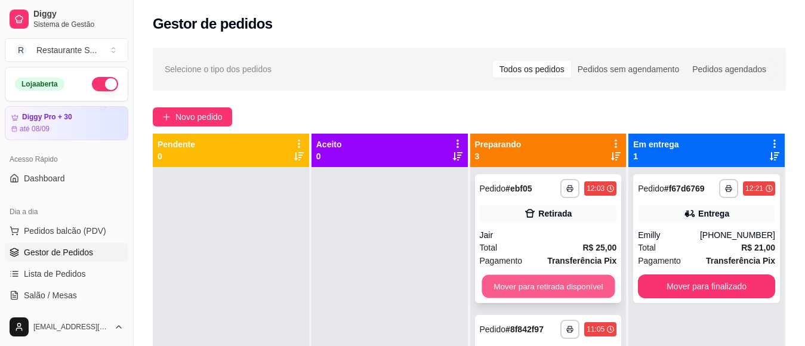
click at [565, 287] on button "Mover para retirada disponível" at bounding box center [548, 286] width 133 height 23
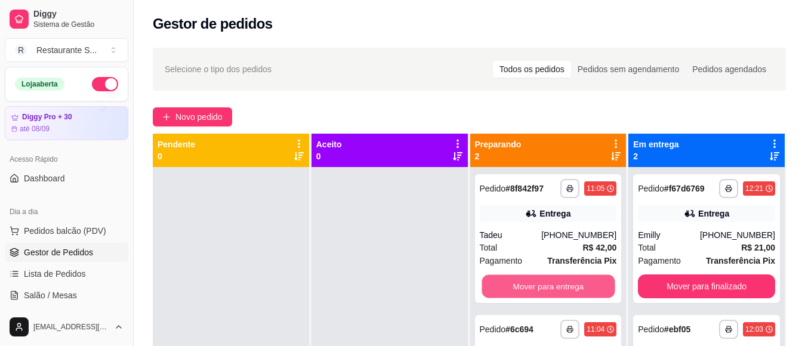
click at [565, 287] on button "Mover para entrega" at bounding box center [548, 286] width 133 height 23
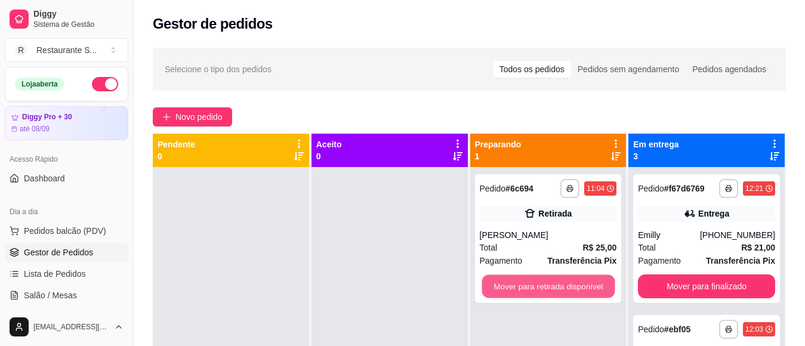
click at [565, 287] on button "Mover para retirada disponível" at bounding box center [548, 286] width 133 height 23
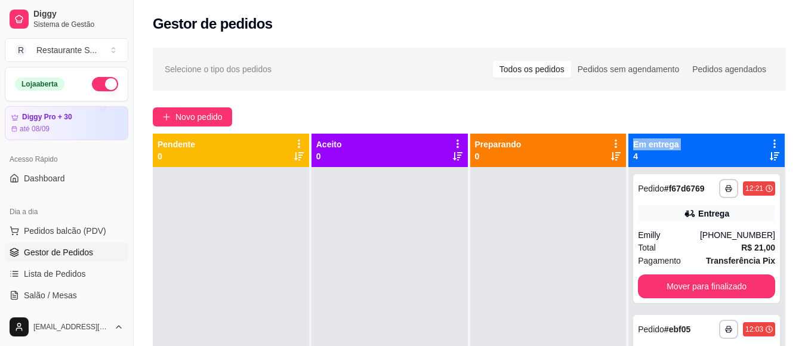
click at [97, 84] on button "button" at bounding box center [105, 84] width 26 height 14
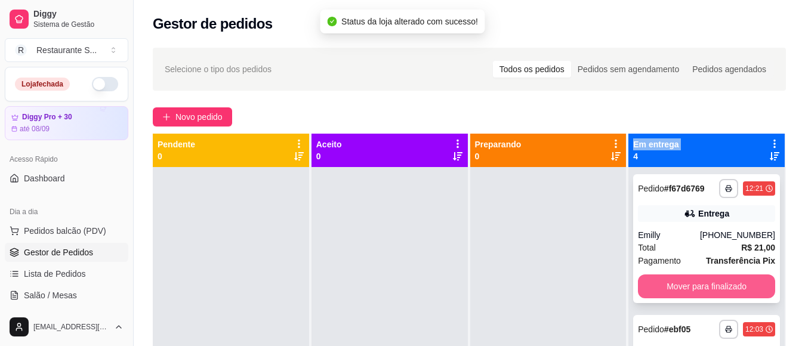
click at [705, 294] on button "Mover para finalizado" at bounding box center [706, 287] width 137 height 24
click at [707, 286] on button "Mover para finalizado" at bounding box center [706, 287] width 137 height 24
click at [706, 286] on button "Mover para finalizado" at bounding box center [706, 286] width 133 height 23
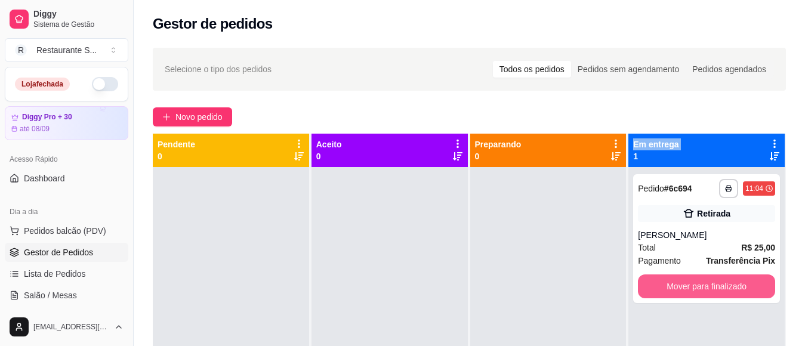
click at [706, 286] on button "Mover para finalizado" at bounding box center [706, 287] width 137 height 24
